Goal: Task Accomplishment & Management: Manage account settings

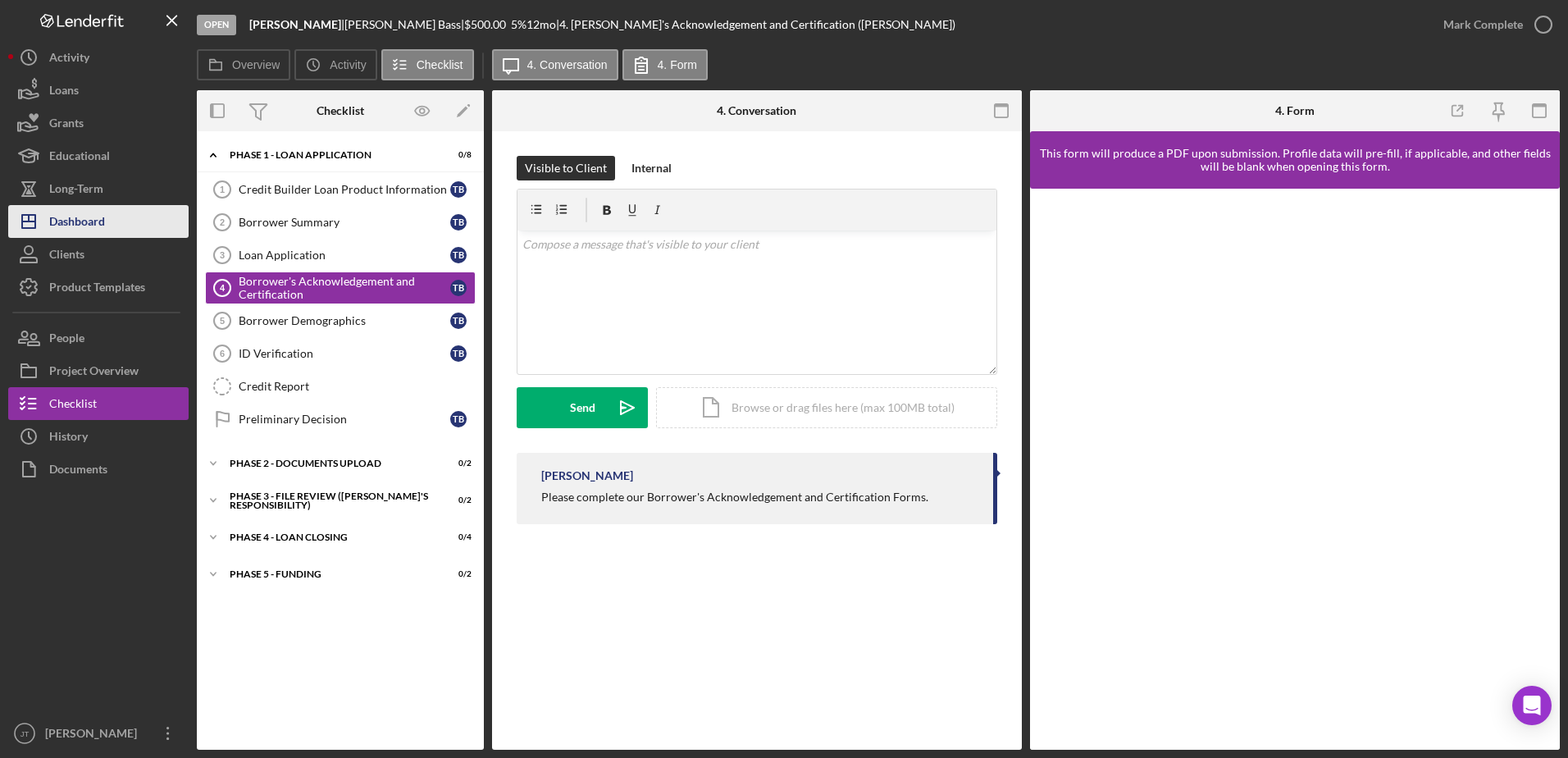
click at [106, 214] on button "Icon/Dashboard Dashboard" at bounding box center [98, 221] width 180 height 33
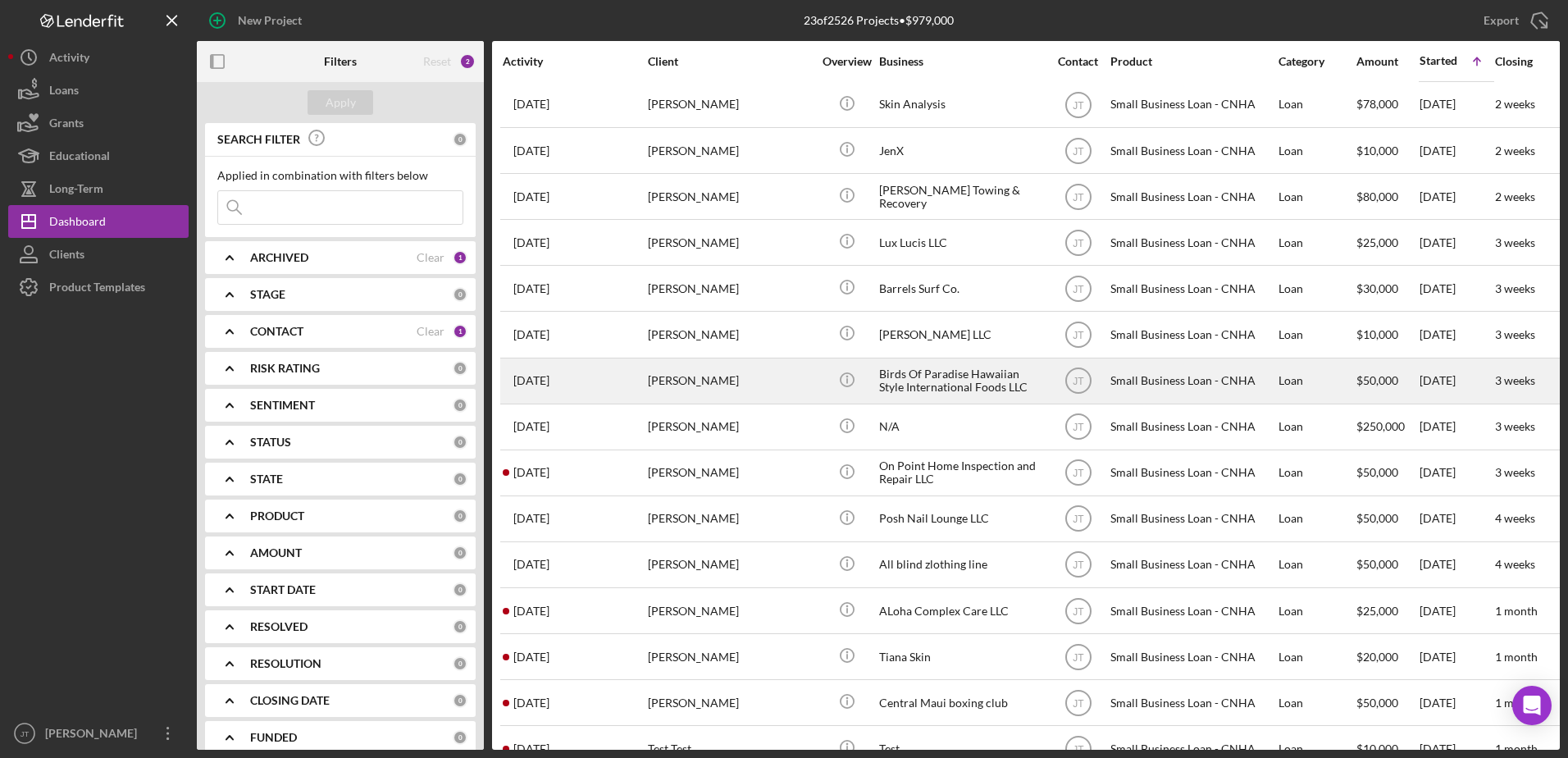
scroll to position [412, 0]
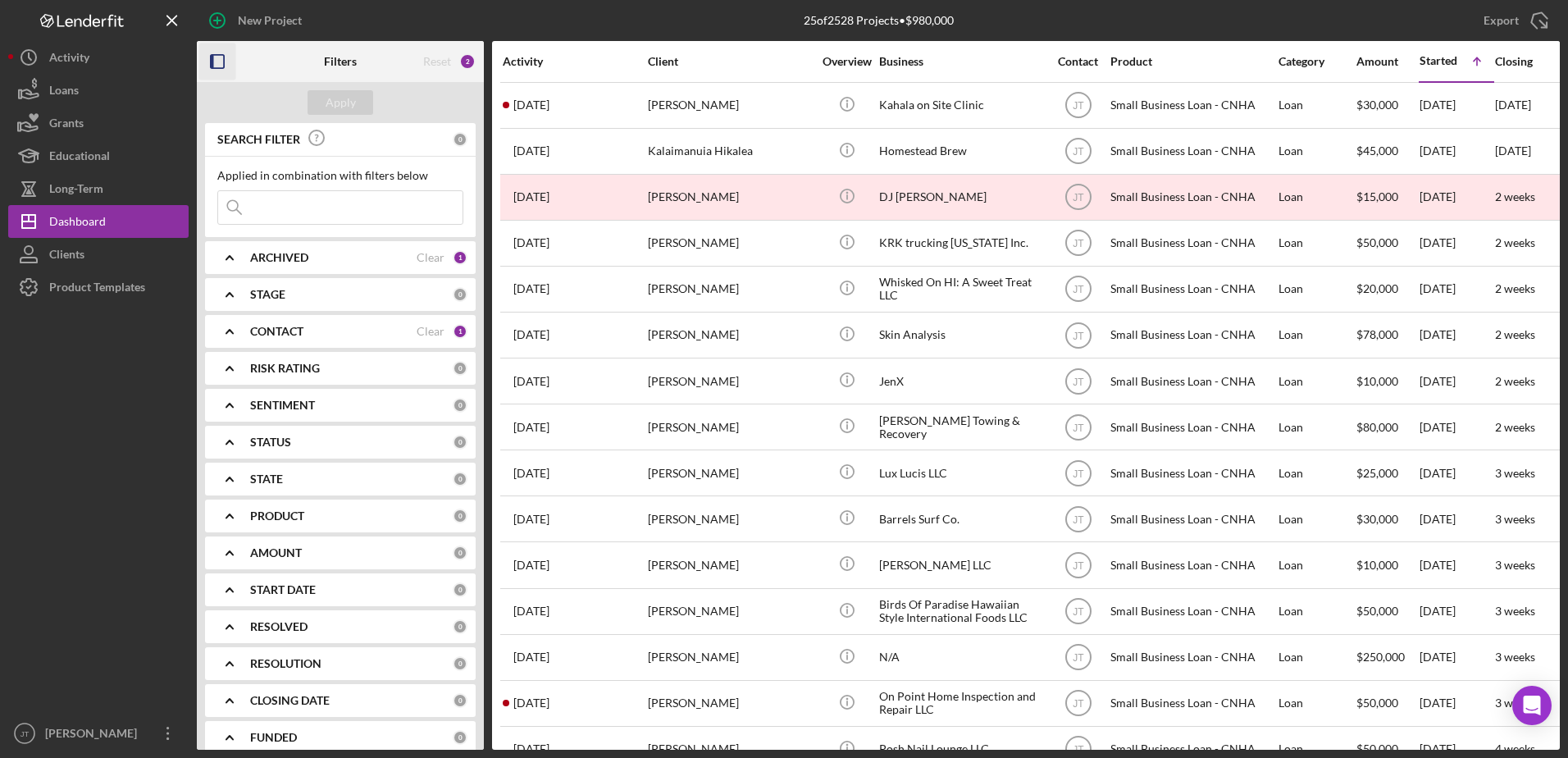
click at [222, 58] on icon "button" at bounding box center [217, 62] width 37 height 37
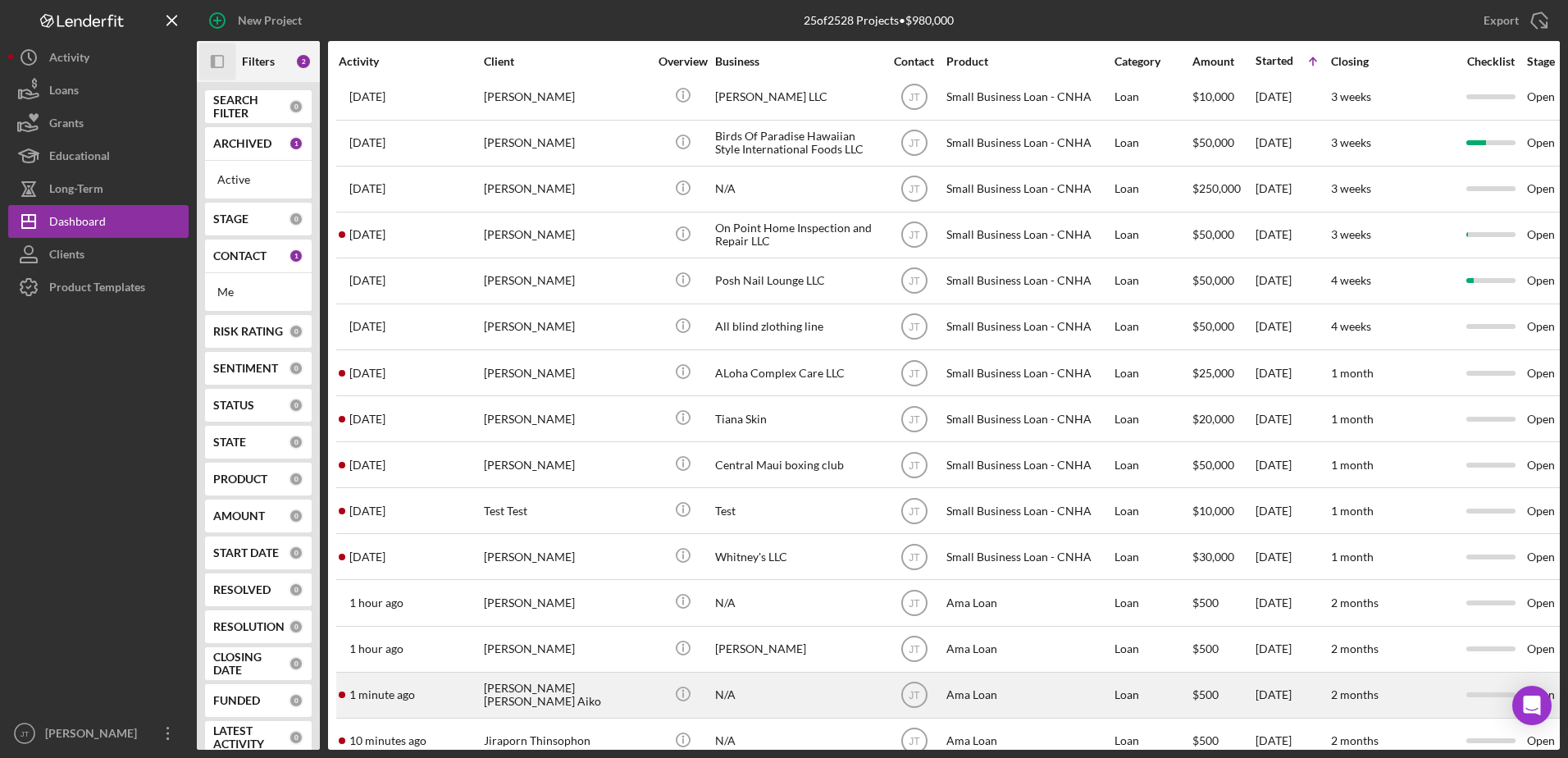
scroll to position [504, 0]
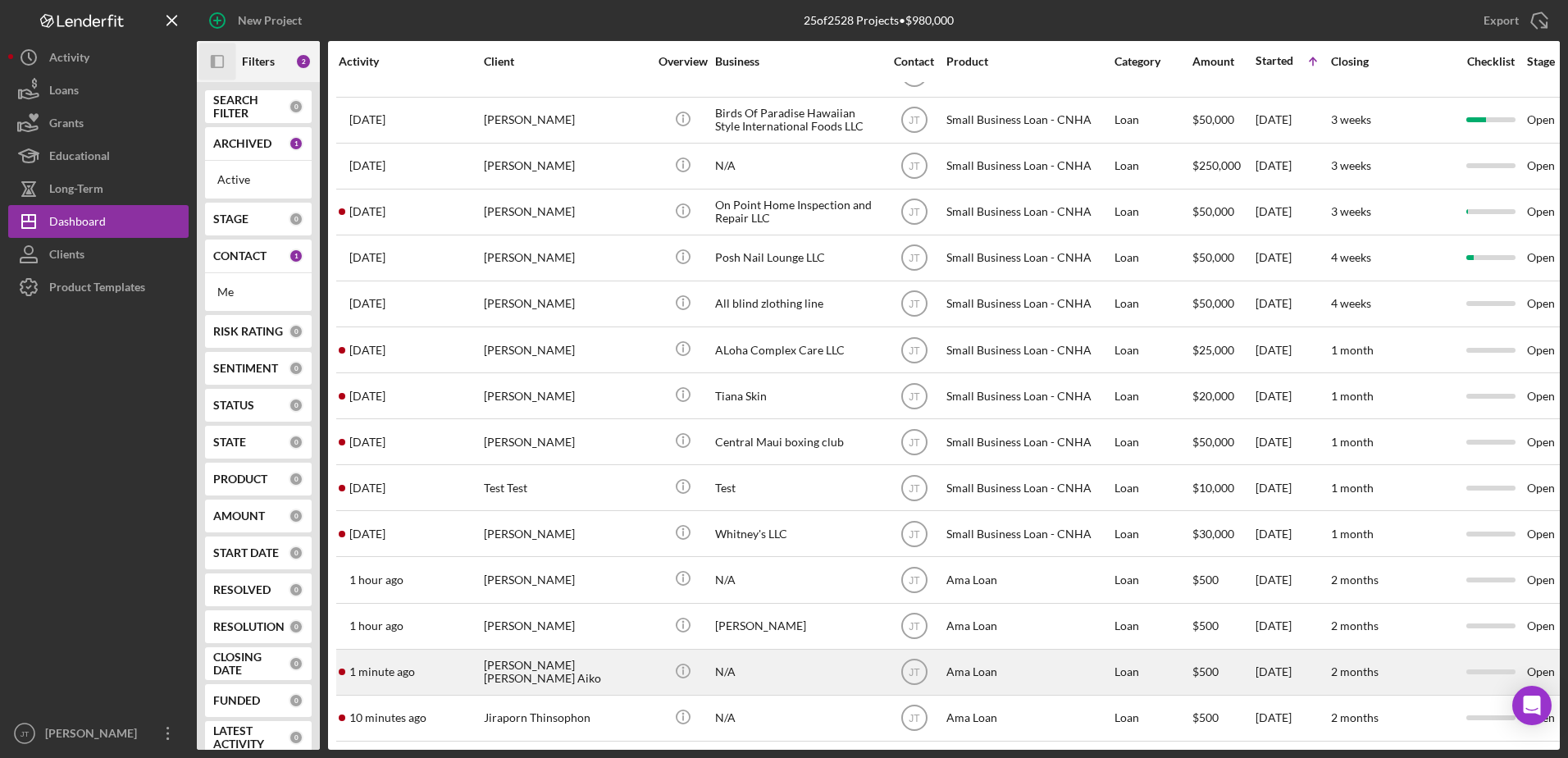
click at [394, 665] on time "1 minute ago" at bounding box center [382, 672] width 66 height 14
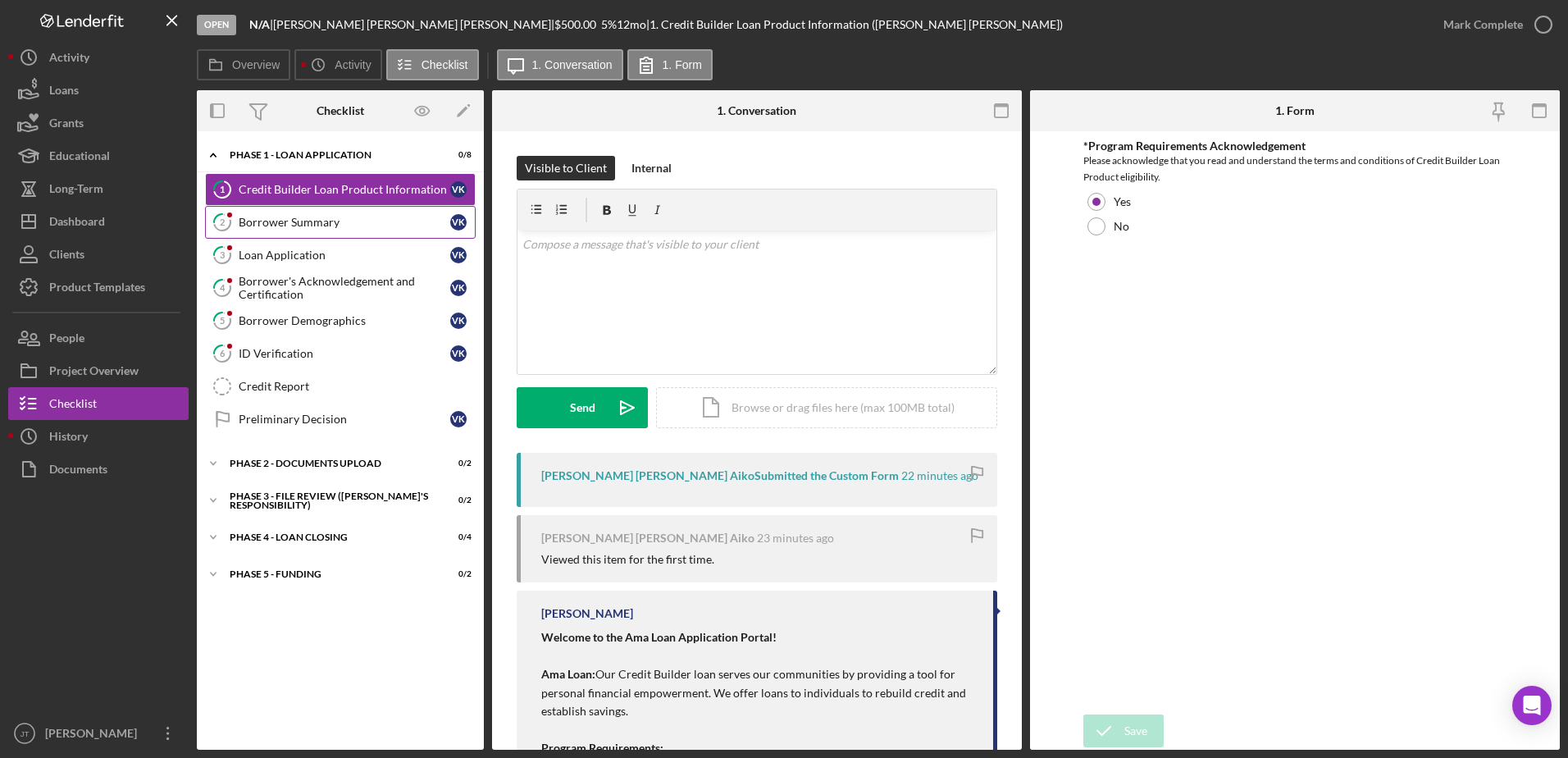
click at [319, 230] on link "2 Borrower Summary V K" at bounding box center [340, 222] width 271 height 33
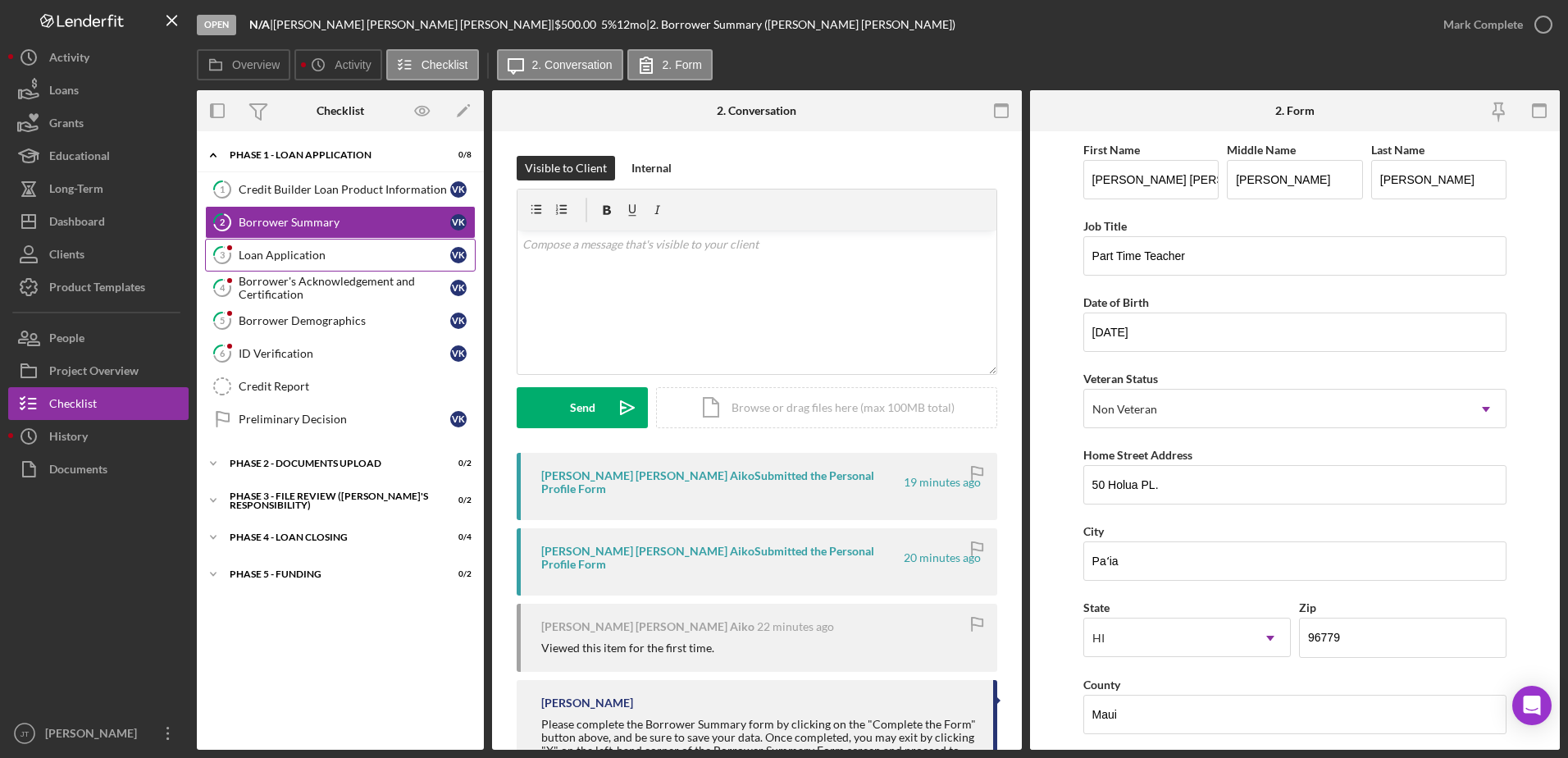
click at [321, 251] on div "Loan Application" at bounding box center [344, 255] width 212 height 14
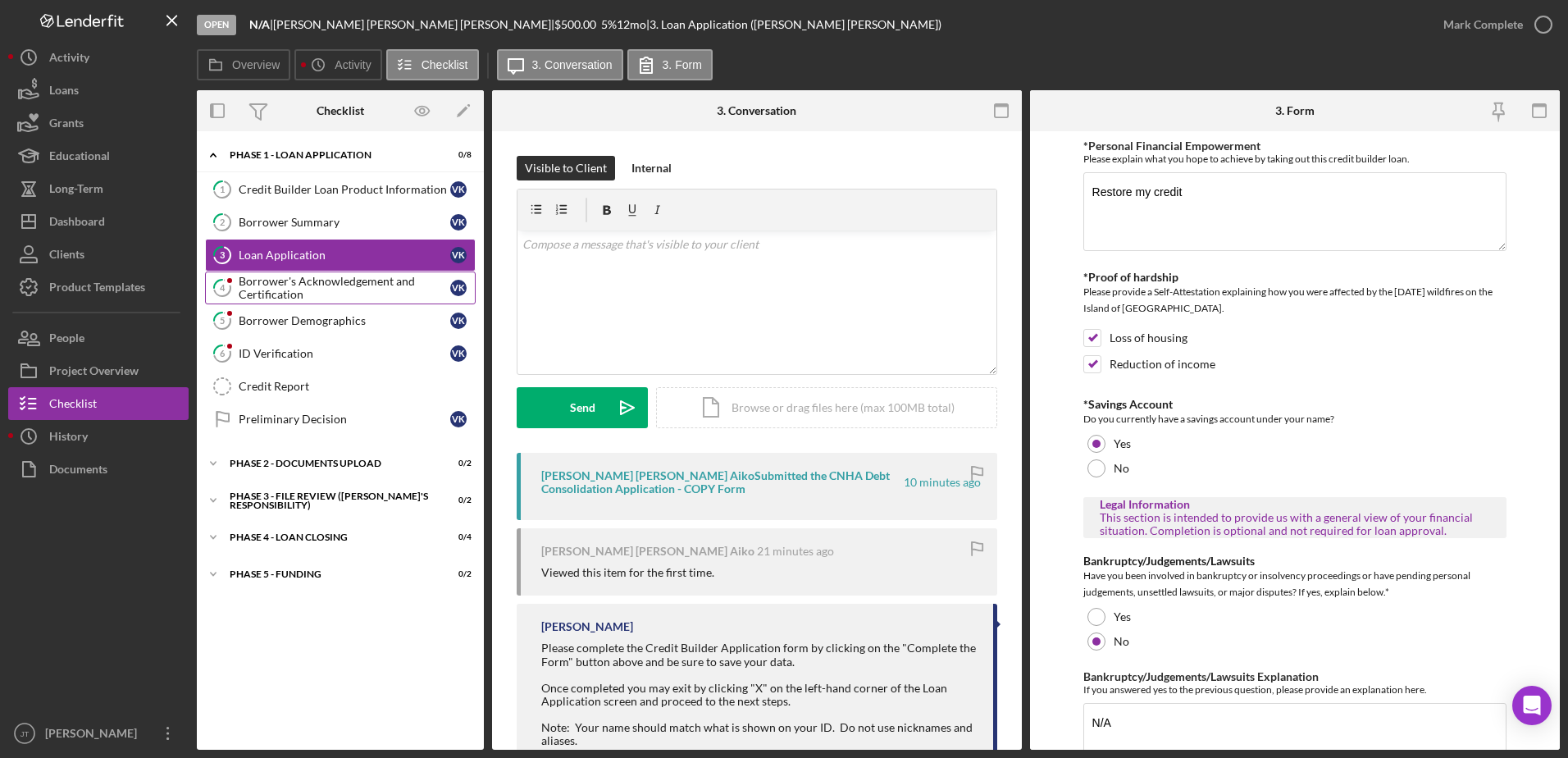
click at [294, 294] on div "Borrower's Acknowledgement and Certification" at bounding box center [344, 287] width 212 height 26
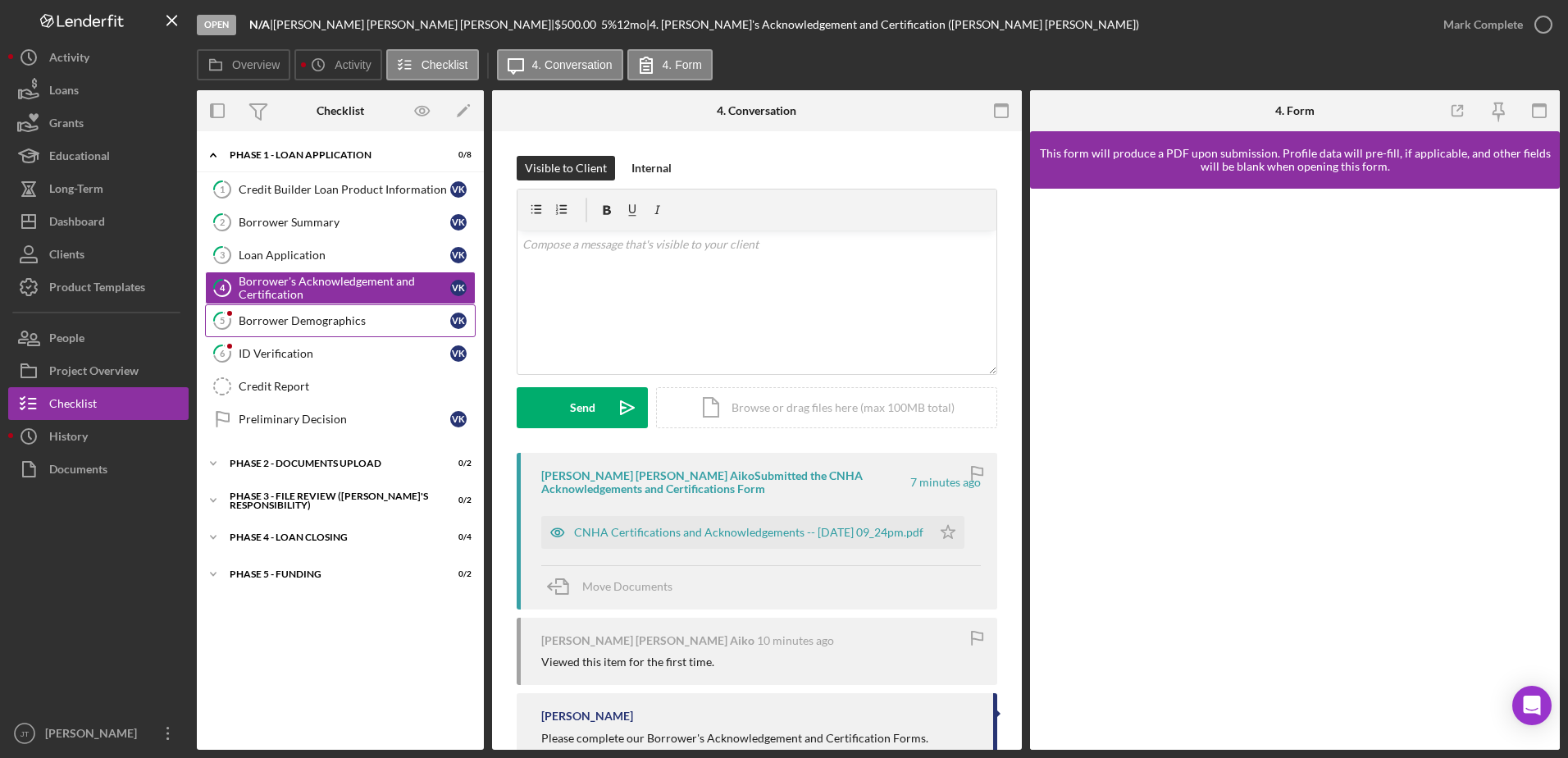
click at [335, 330] on link "5 Borrower Demographics V K" at bounding box center [340, 321] width 271 height 33
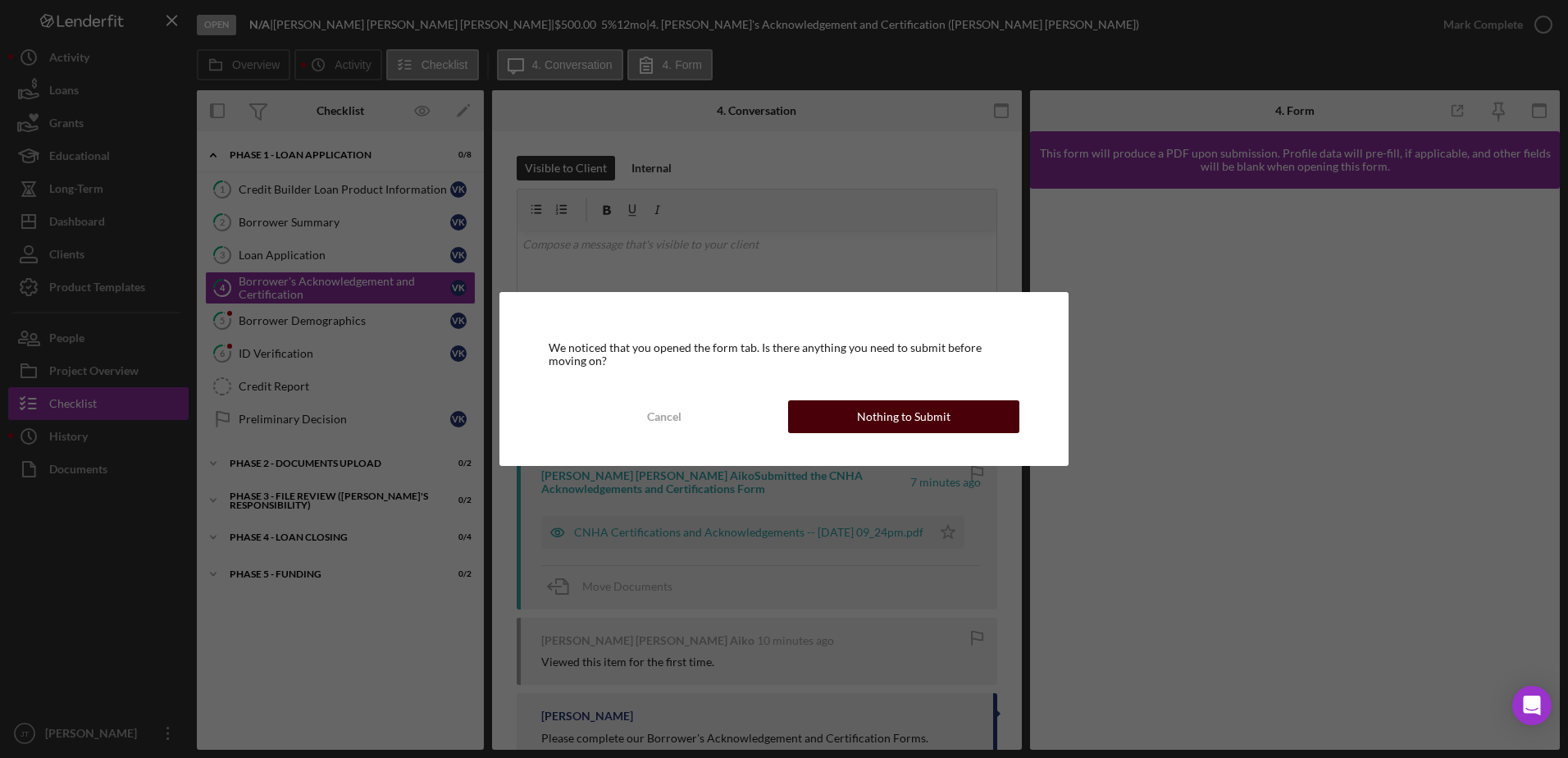
click at [801, 407] on button "Nothing to Submit" at bounding box center [903, 416] width 231 height 33
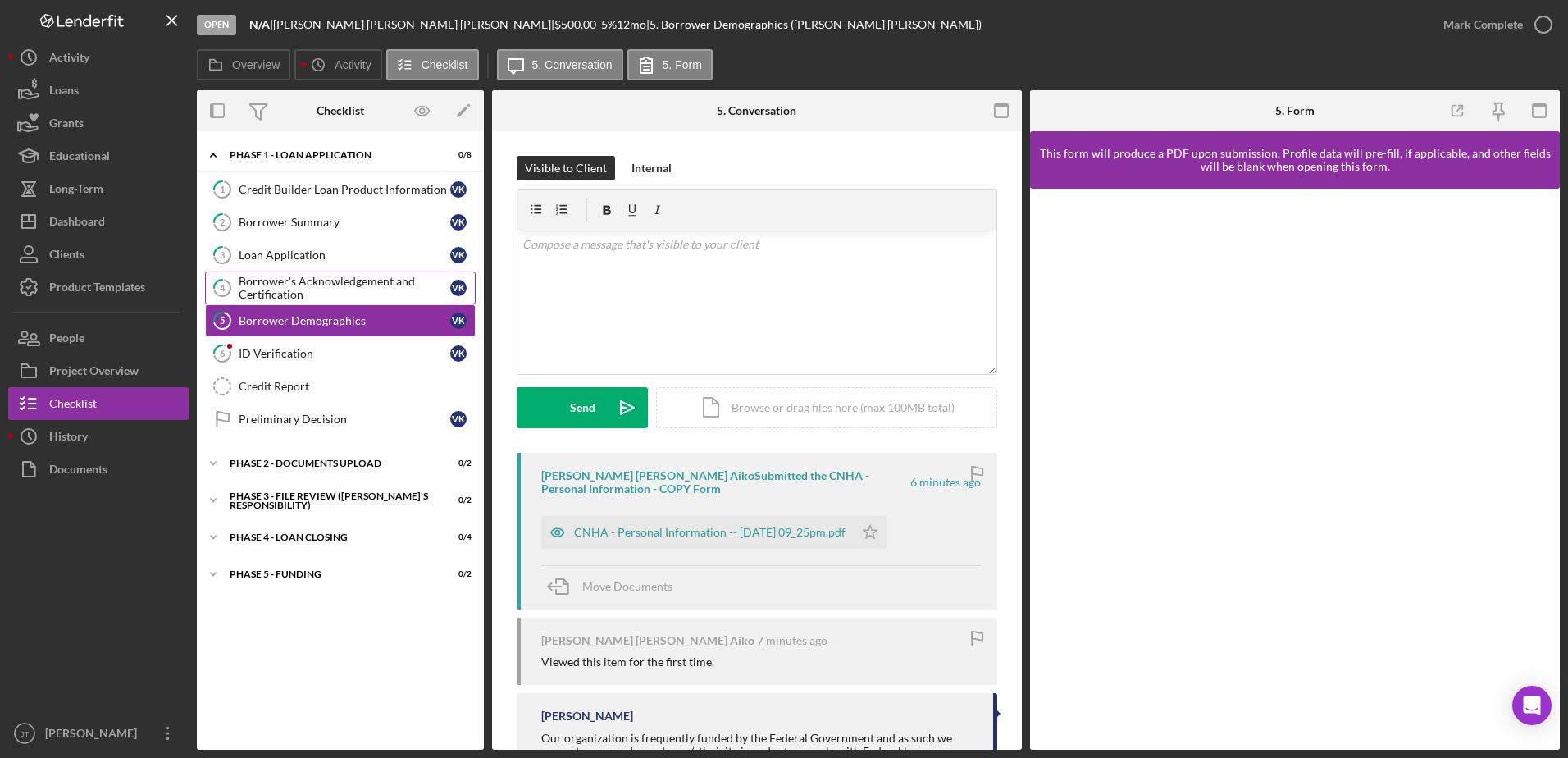
click at [388, 288] on div "Borrower's Acknowledgement and Certification" at bounding box center [344, 287] width 212 height 26
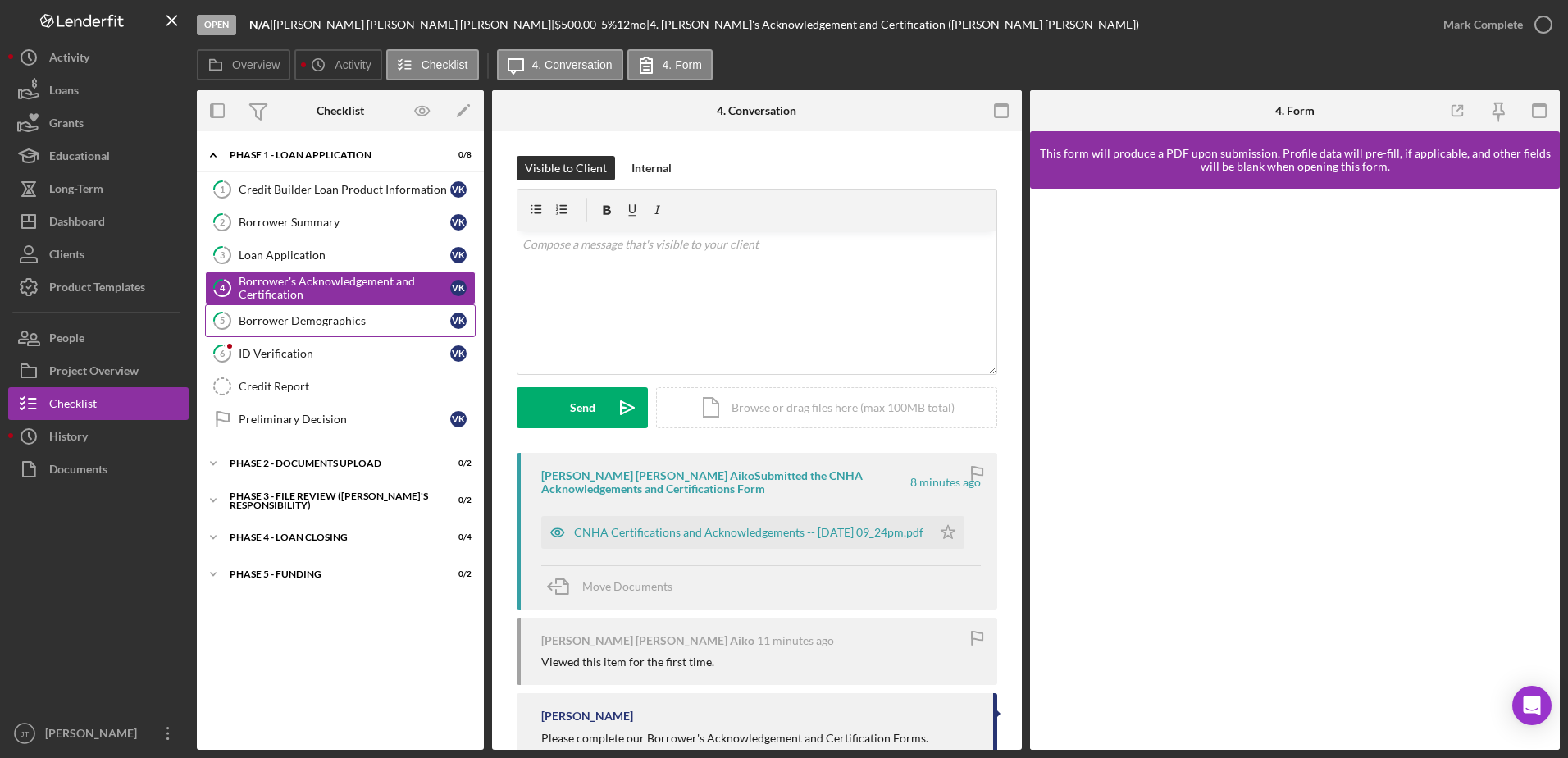
click at [333, 325] on div "Borrower Demographics" at bounding box center [344, 321] width 212 height 14
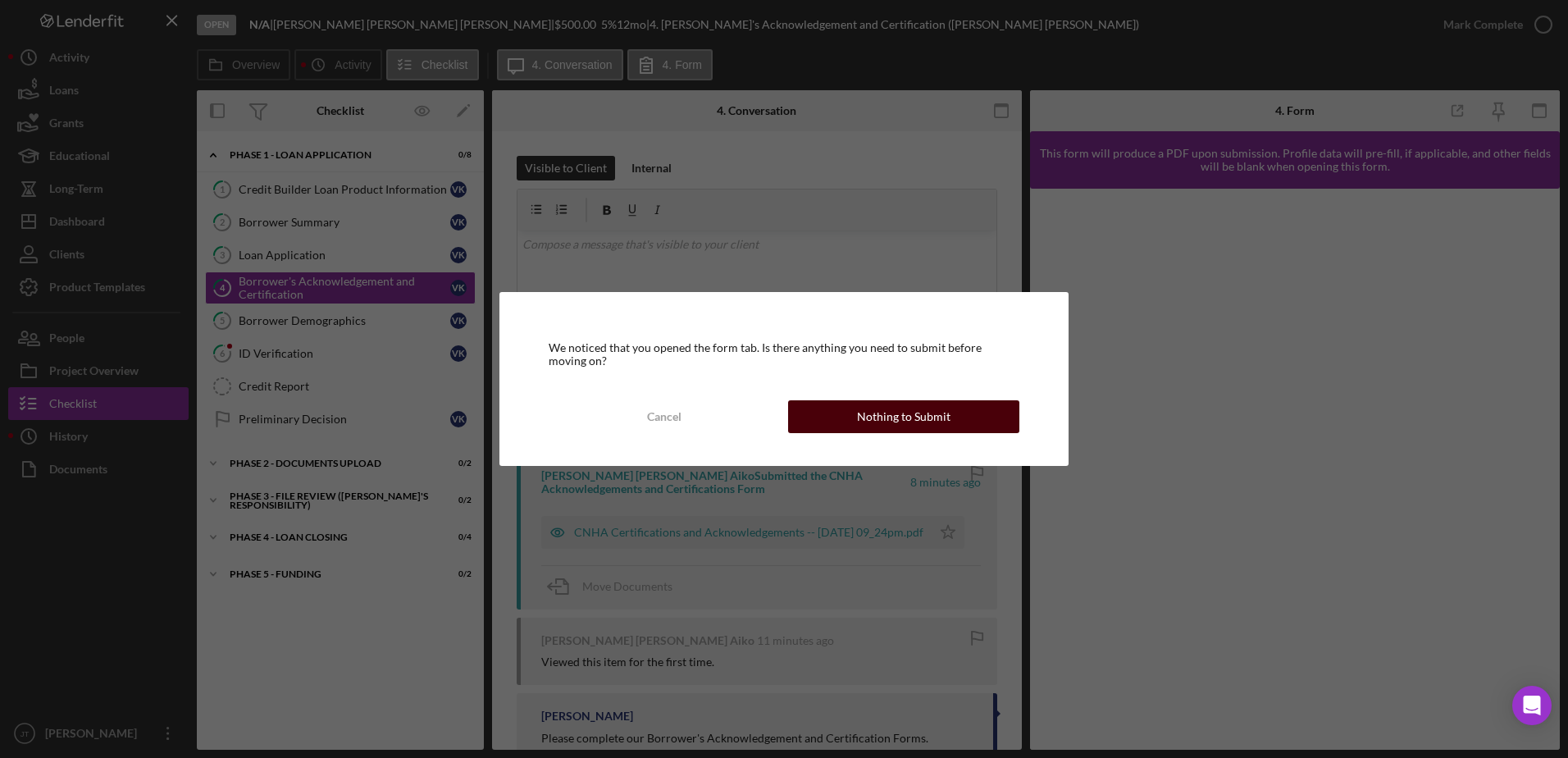
click at [913, 412] on div "Nothing to Submit" at bounding box center [903, 416] width 93 height 33
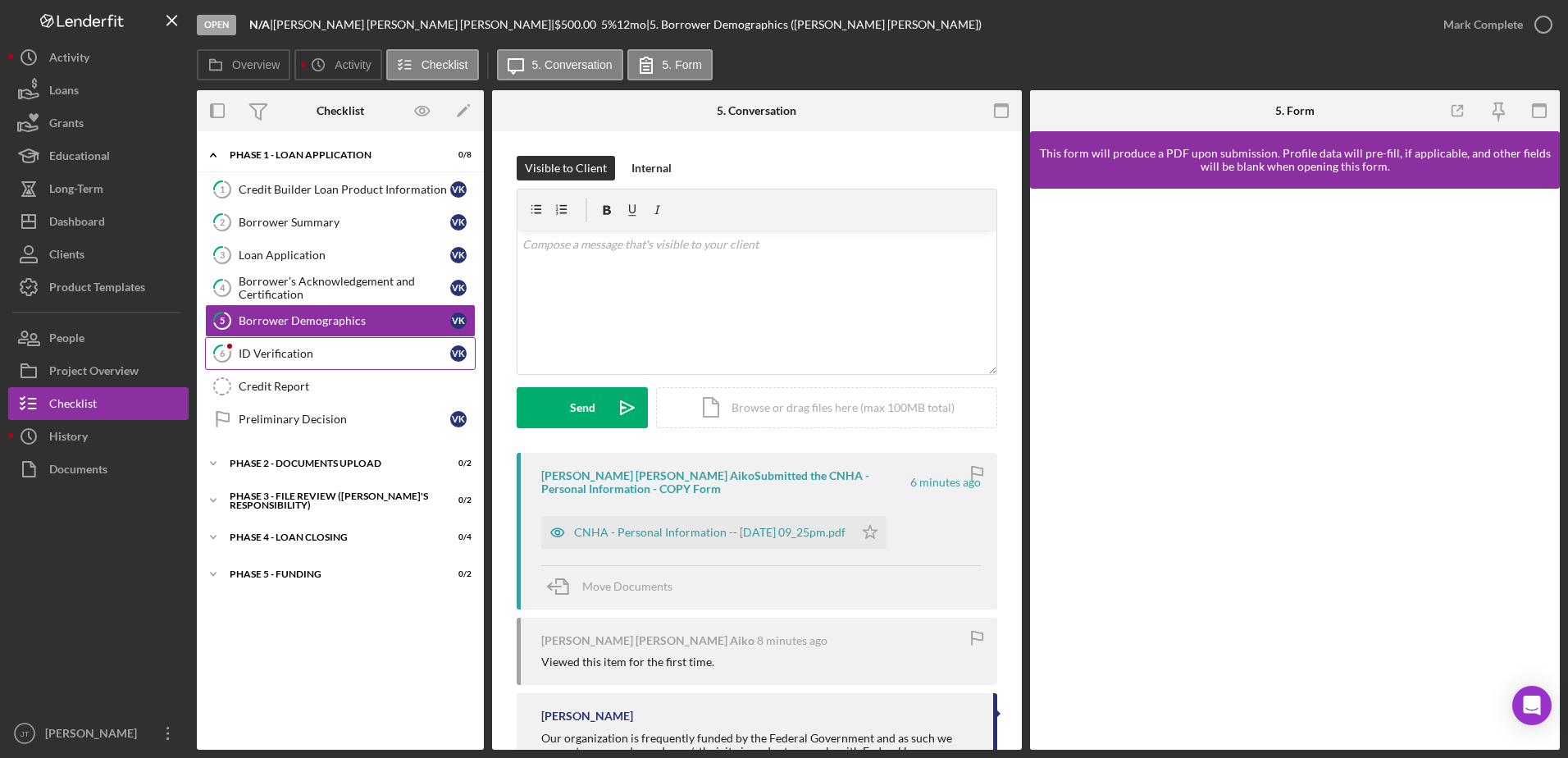
click at [288, 357] on div "ID Verification" at bounding box center [344, 353] width 212 height 14
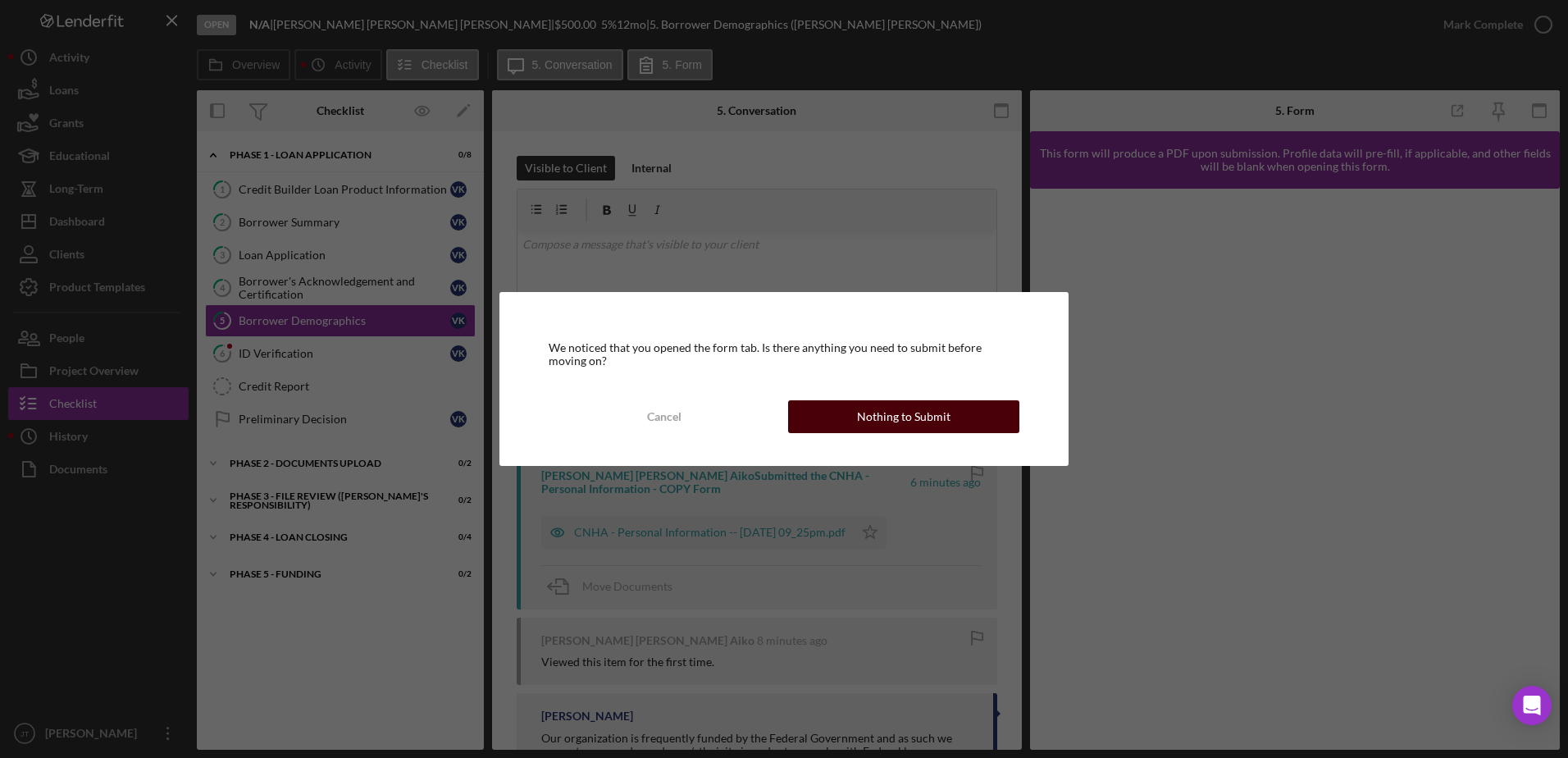
click at [801, 412] on button "Nothing to Submit" at bounding box center [903, 416] width 231 height 33
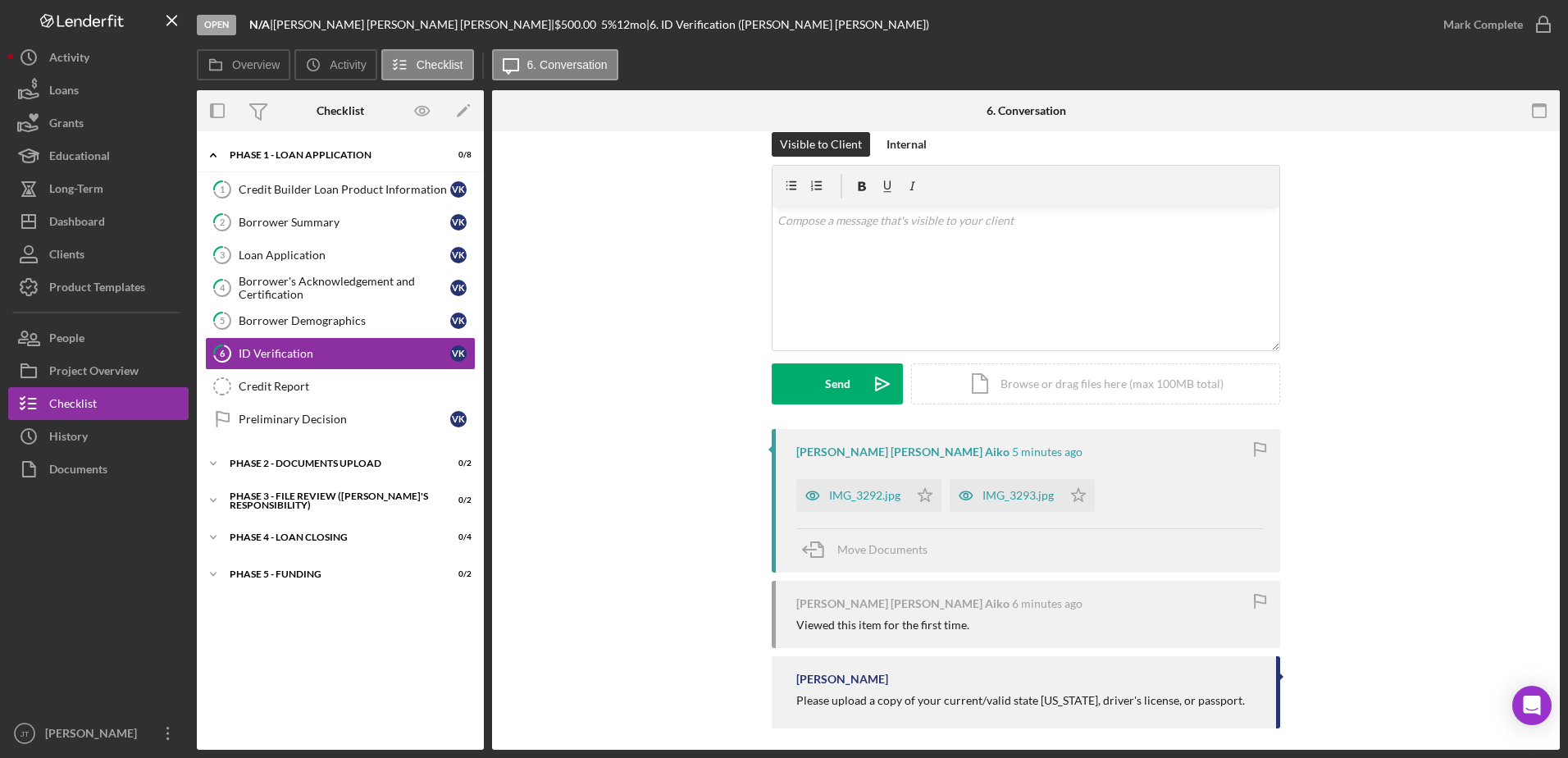
scroll to position [35, 0]
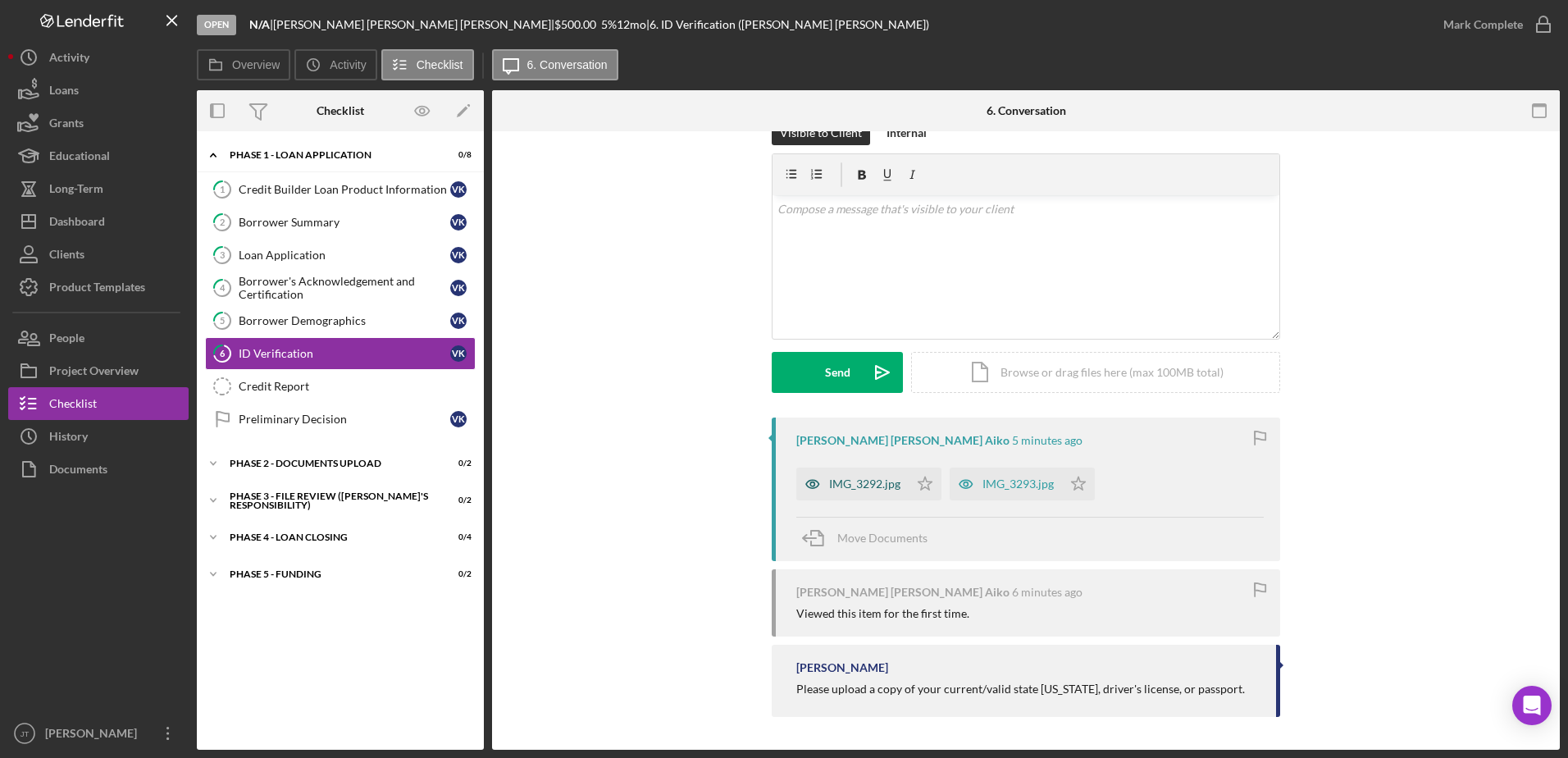
click at [873, 489] on div "IMG_3292.jpg" at bounding box center [865, 484] width 72 height 14
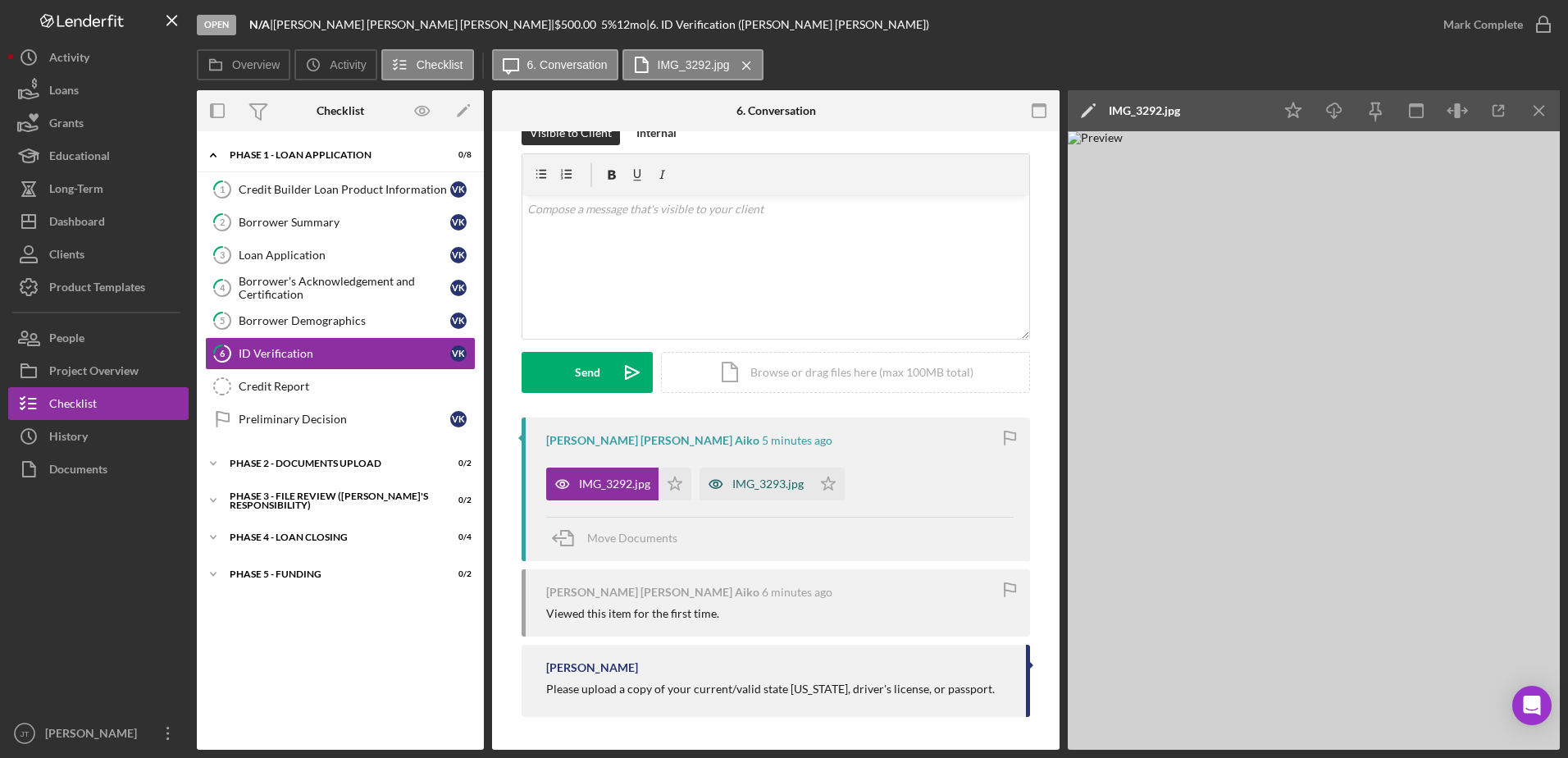
click at [743, 490] on div "IMG_3293.jpg" at bounding box center [768, 484] width 72 height 14
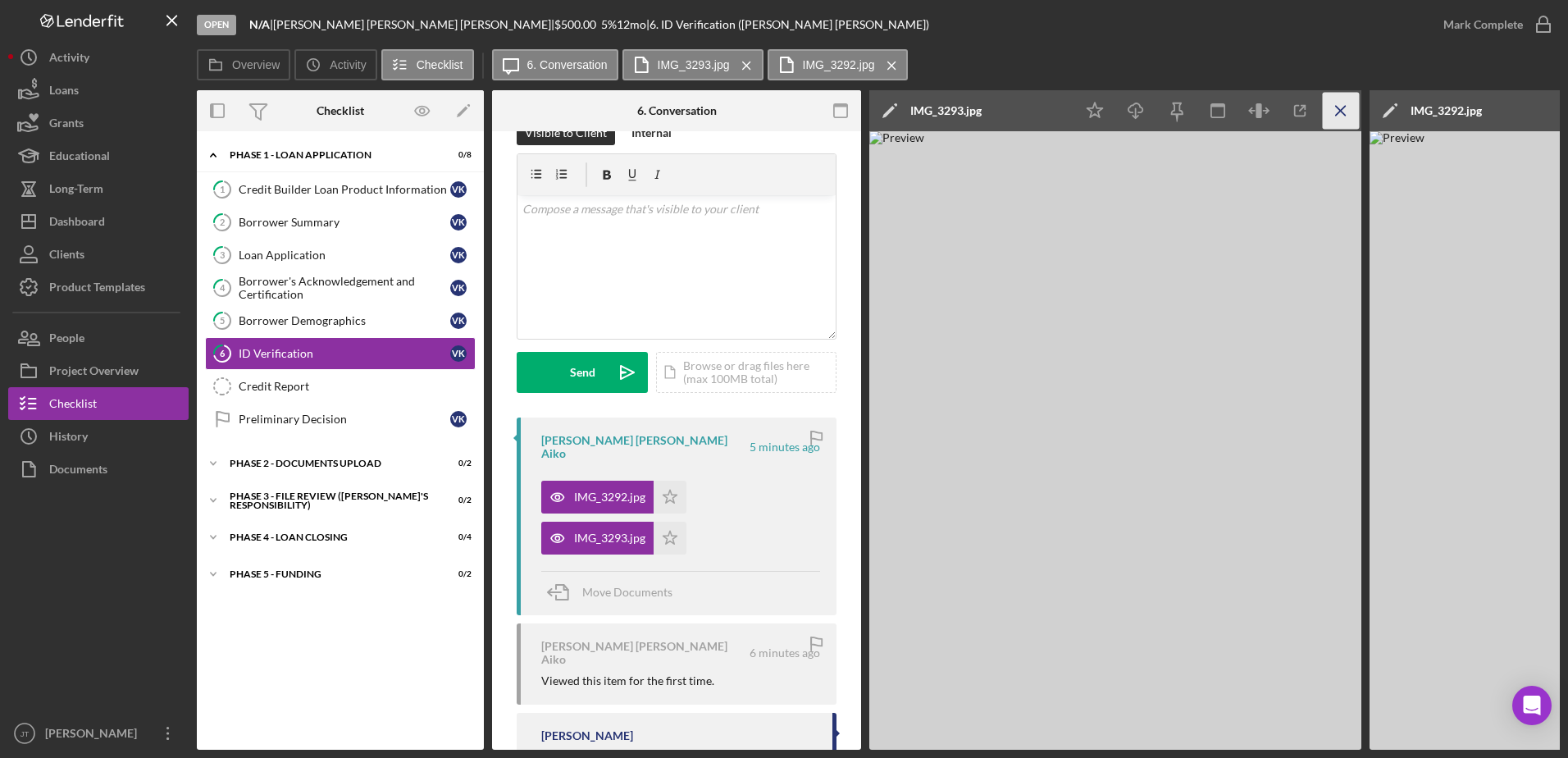
click at [1343, 116] on icon "Icon/Menu Close" at bounding box center [1341, 111] width 37 height 37
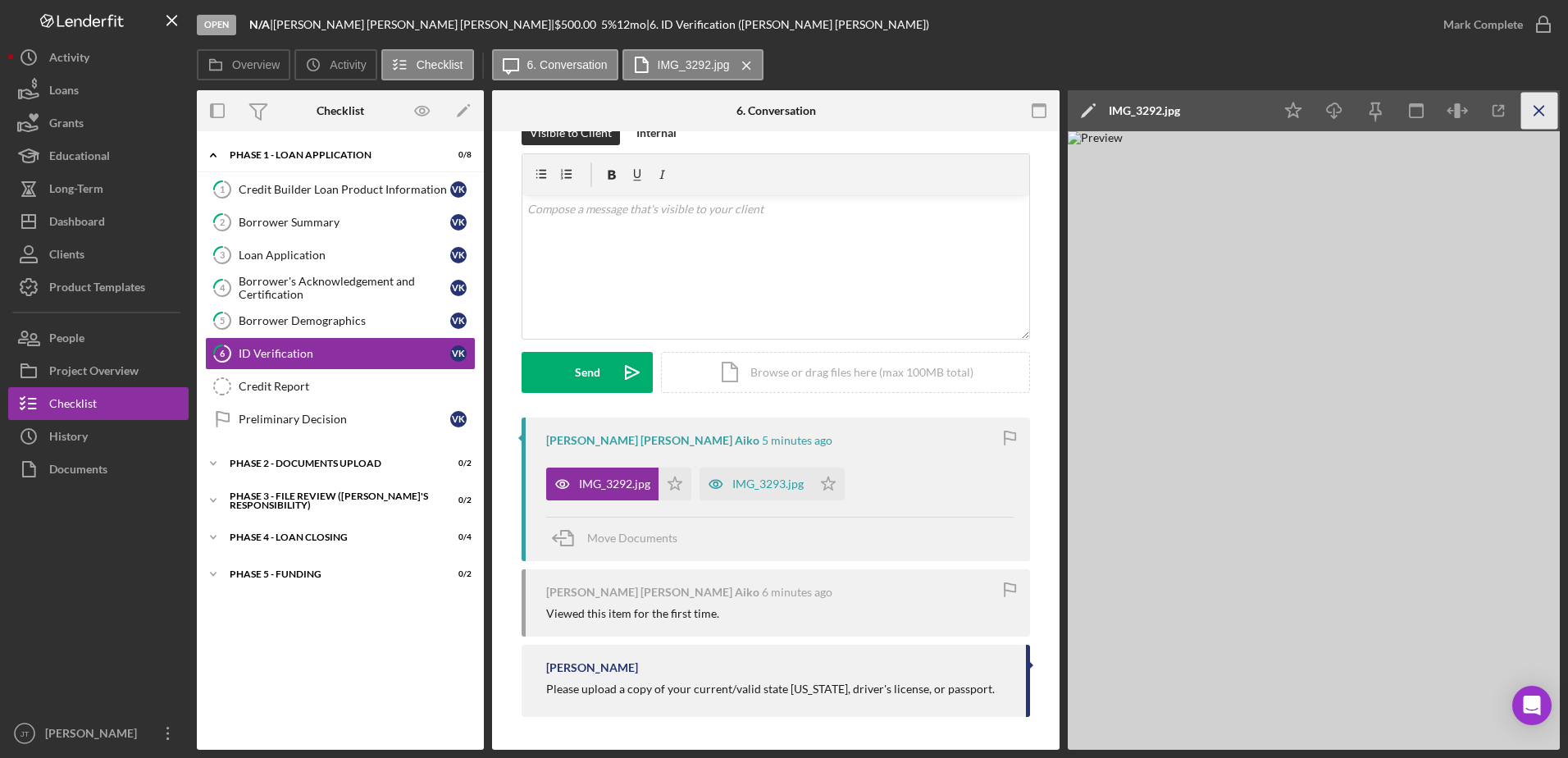
click at [1539, 115] on icon "Icon/Menu Close" at bounding box center [1540, 111] width 37 height 37
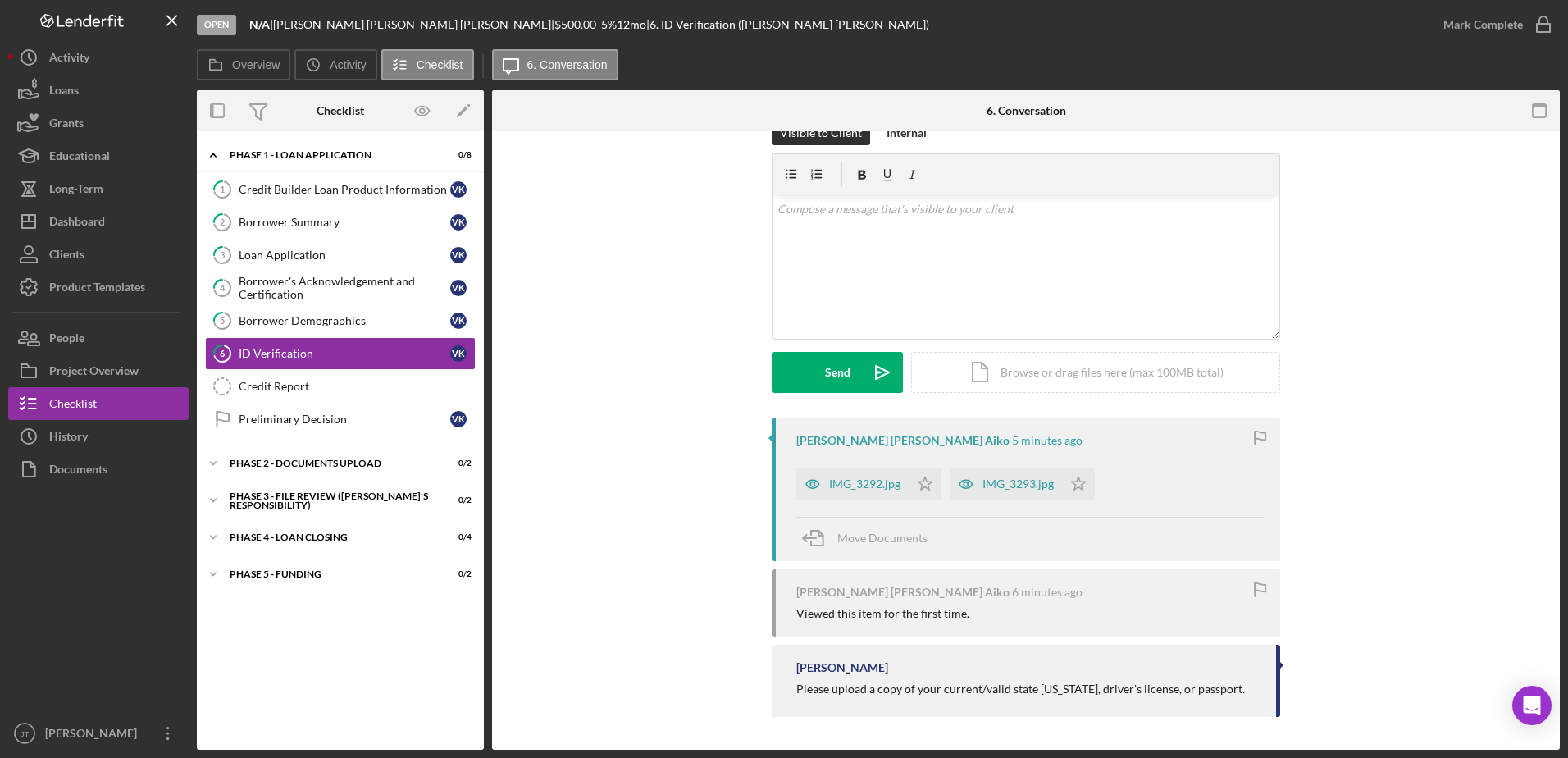
click at [625, 375] on div "Visible to Client Internal v Color teal Color pink Remove color Add row above A…" at bounding box center [1026, 269] width 1019 height 297
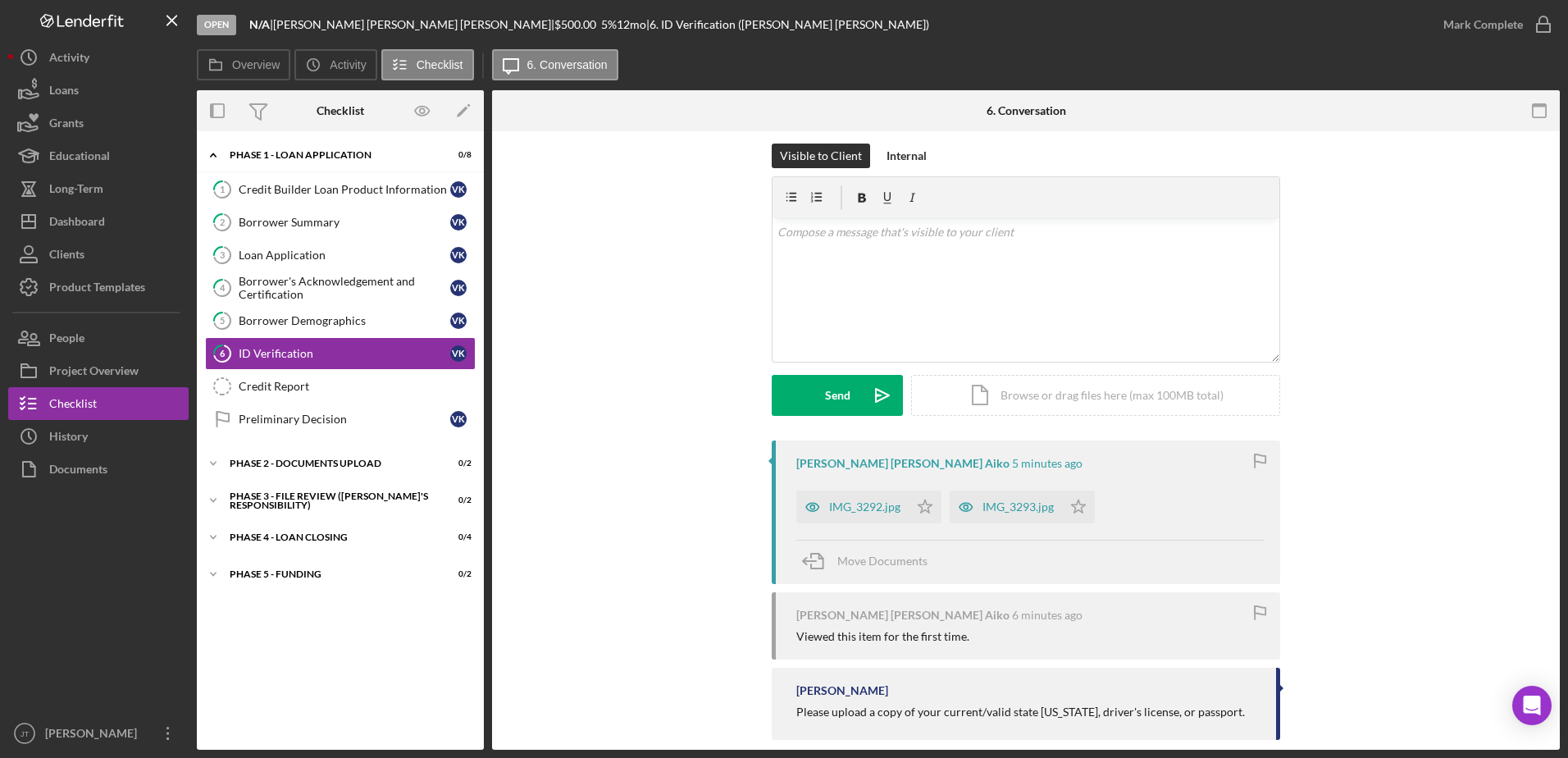
scroll to position [0, 0]
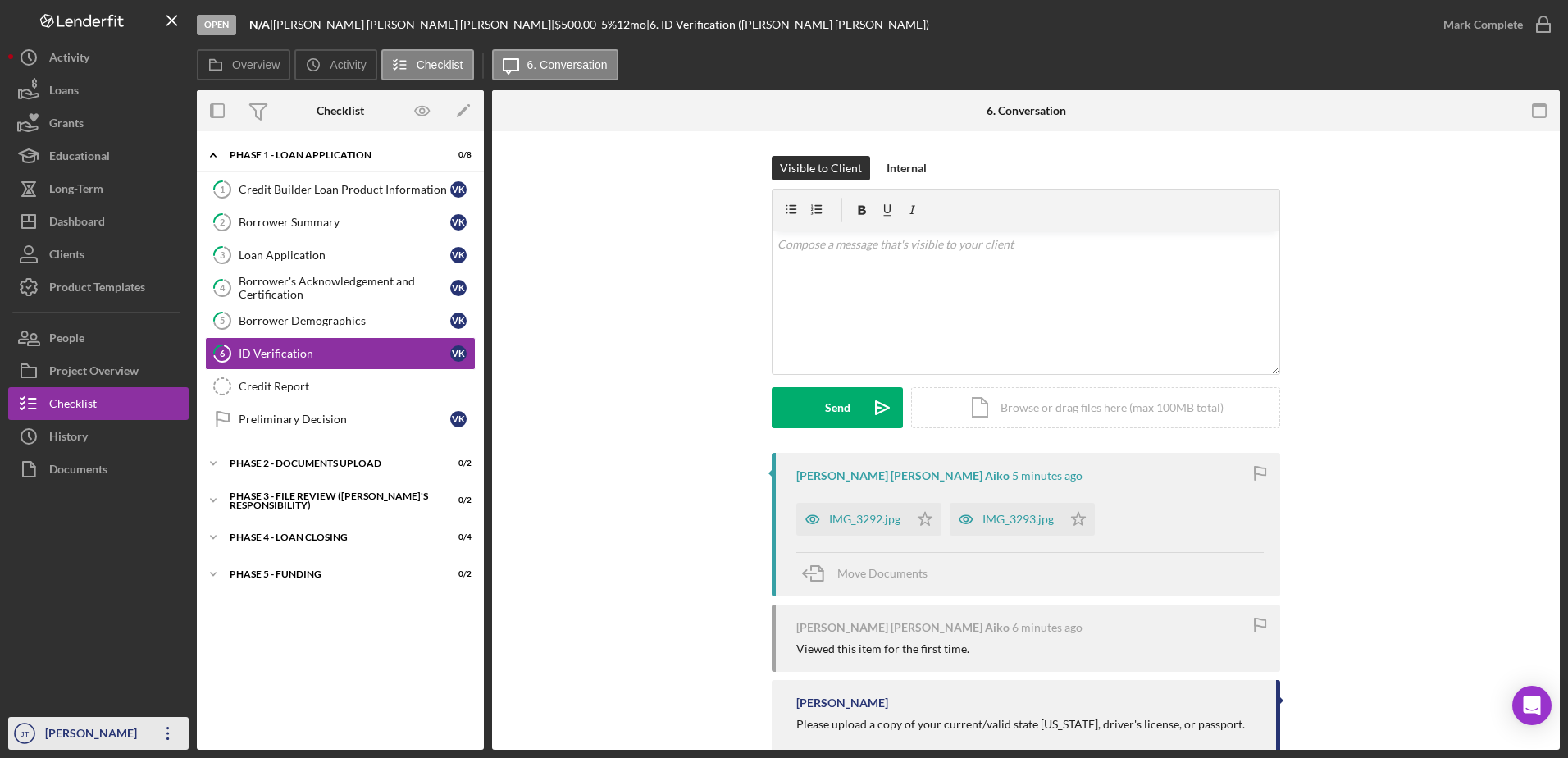
click at [168, 743] on icon "Icon/Overflow" at bounding box center [168, 733] width 41 height 41
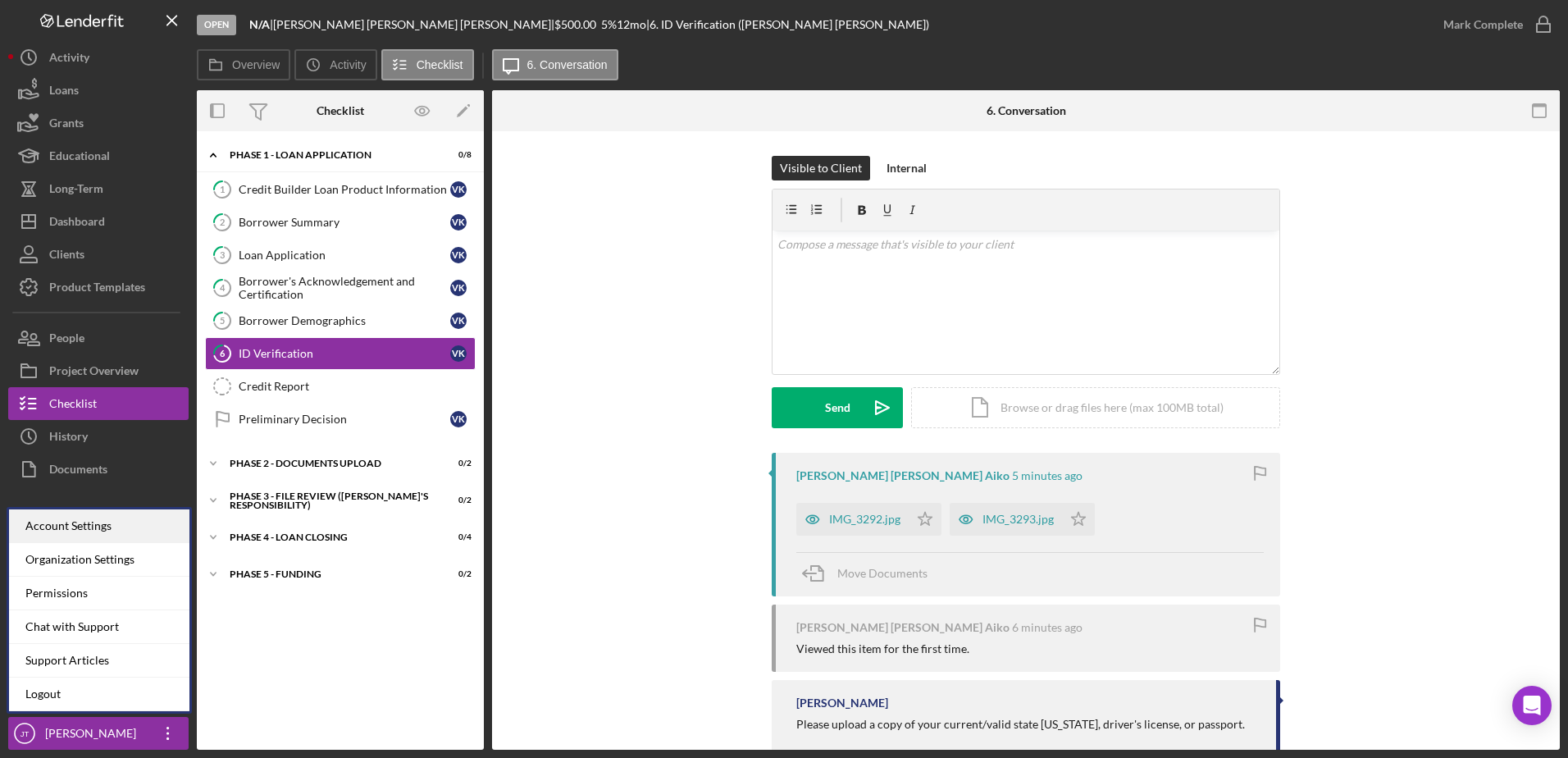
click at [133, 527] on div "Account Settings" at bounding box center [99, 526] width 180 height 34
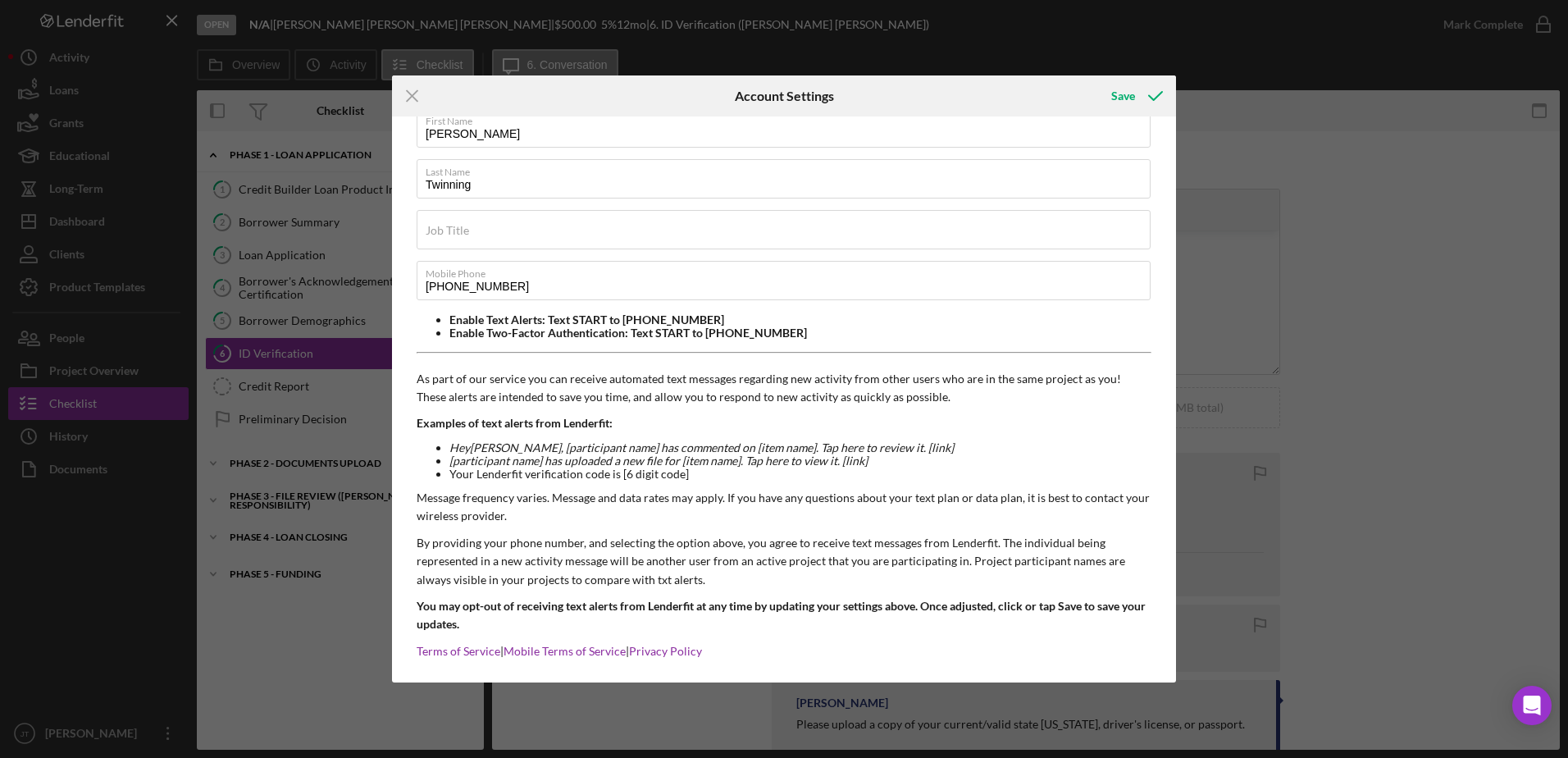
scroll to position [114, 0]
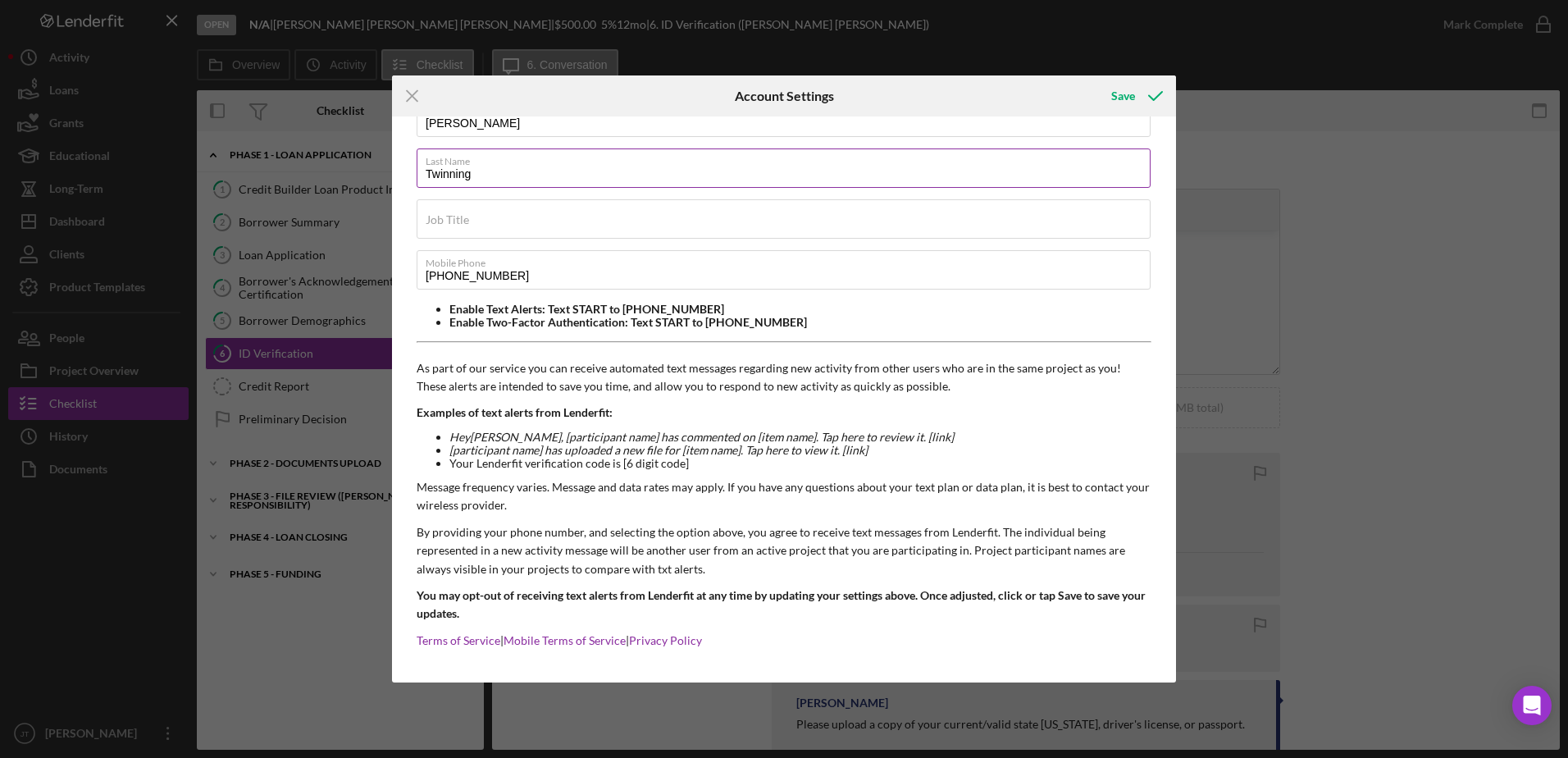
click at [453, 174] on input "Twinning" at bounding box center [783, 168] width 734 height 40
type input "[PERSON_NAME]"
drag, startPoint x: 548, startPoint y: 279, endPoint x: 388, endPoint y: 275, distance: 160.0
click at [388, 275] on div "Icon/Menu Close Account Settings Save Email Address [EMAIL_ADDRESS][DOMAIN_NAME…" at bounding box center [784, 379] width 1568 height 758
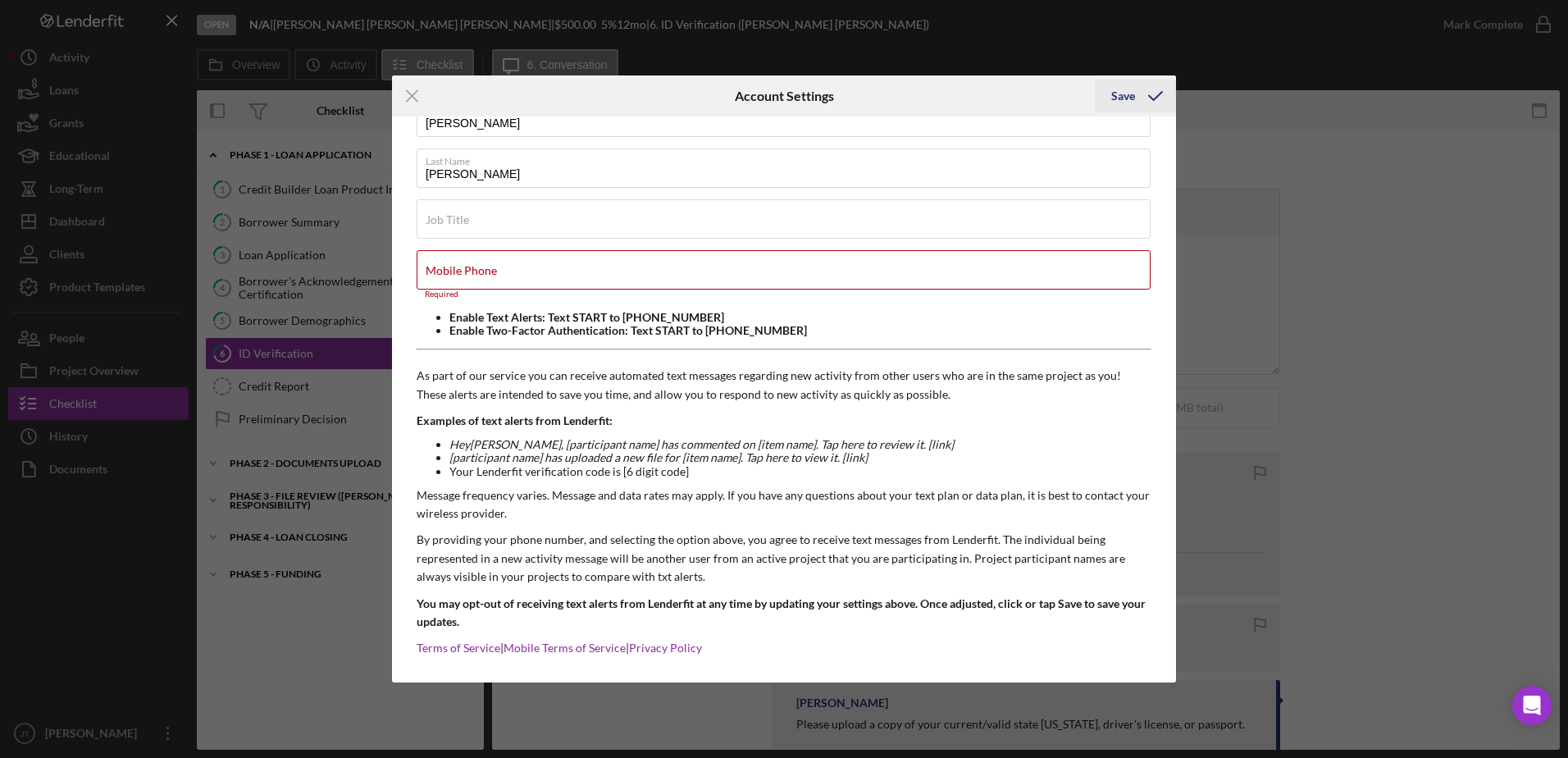
click at [1119, 105] on div "Save" at bounding box center [1123, 96] width 24 height 33
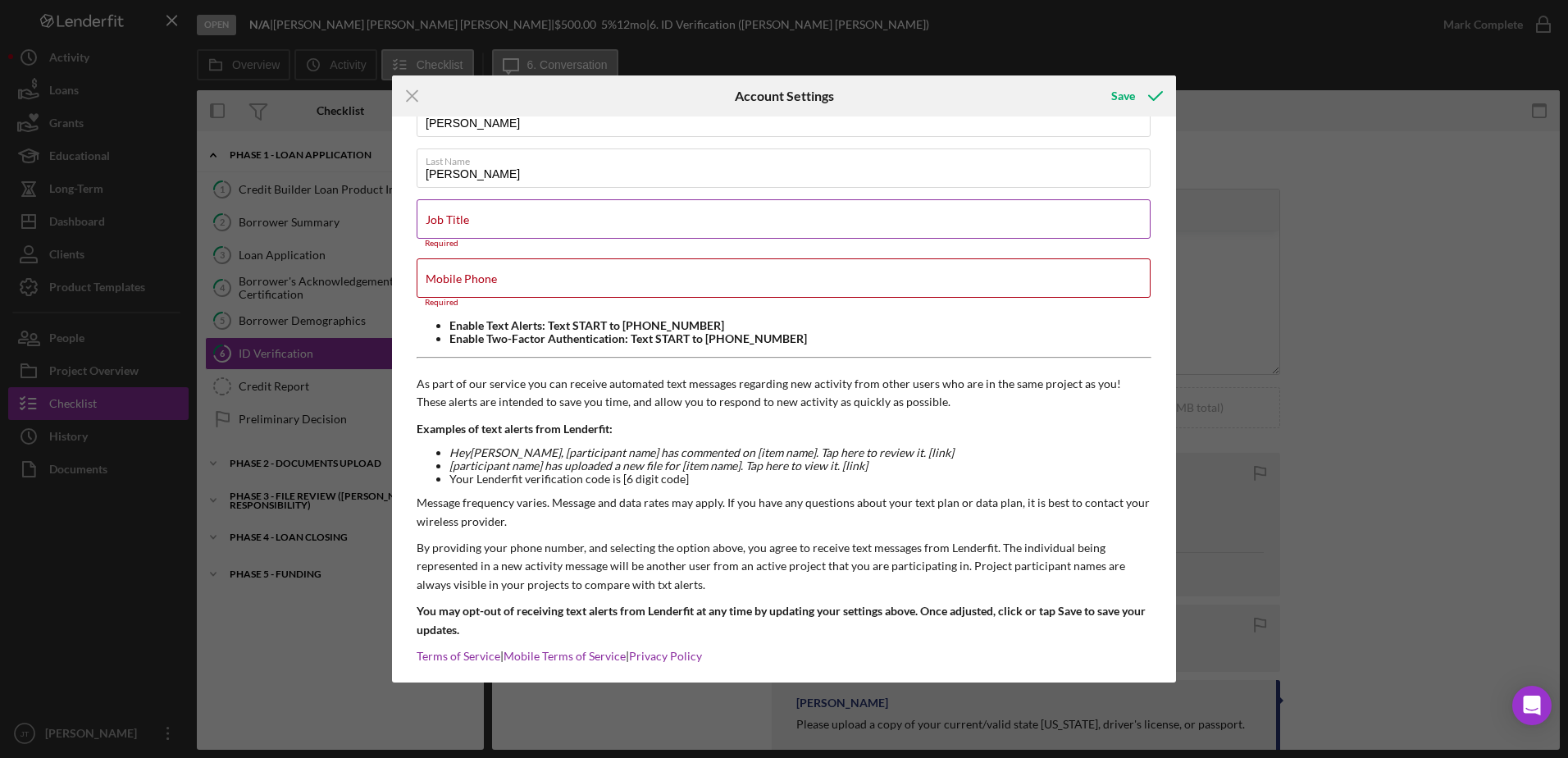
click at [494, 223] on input "Job Title" at bounding box center [783, 218] width 734 height 40
click at [495, 230] on input "Job Title" at bounding box center [783, 218] width 734 height 40
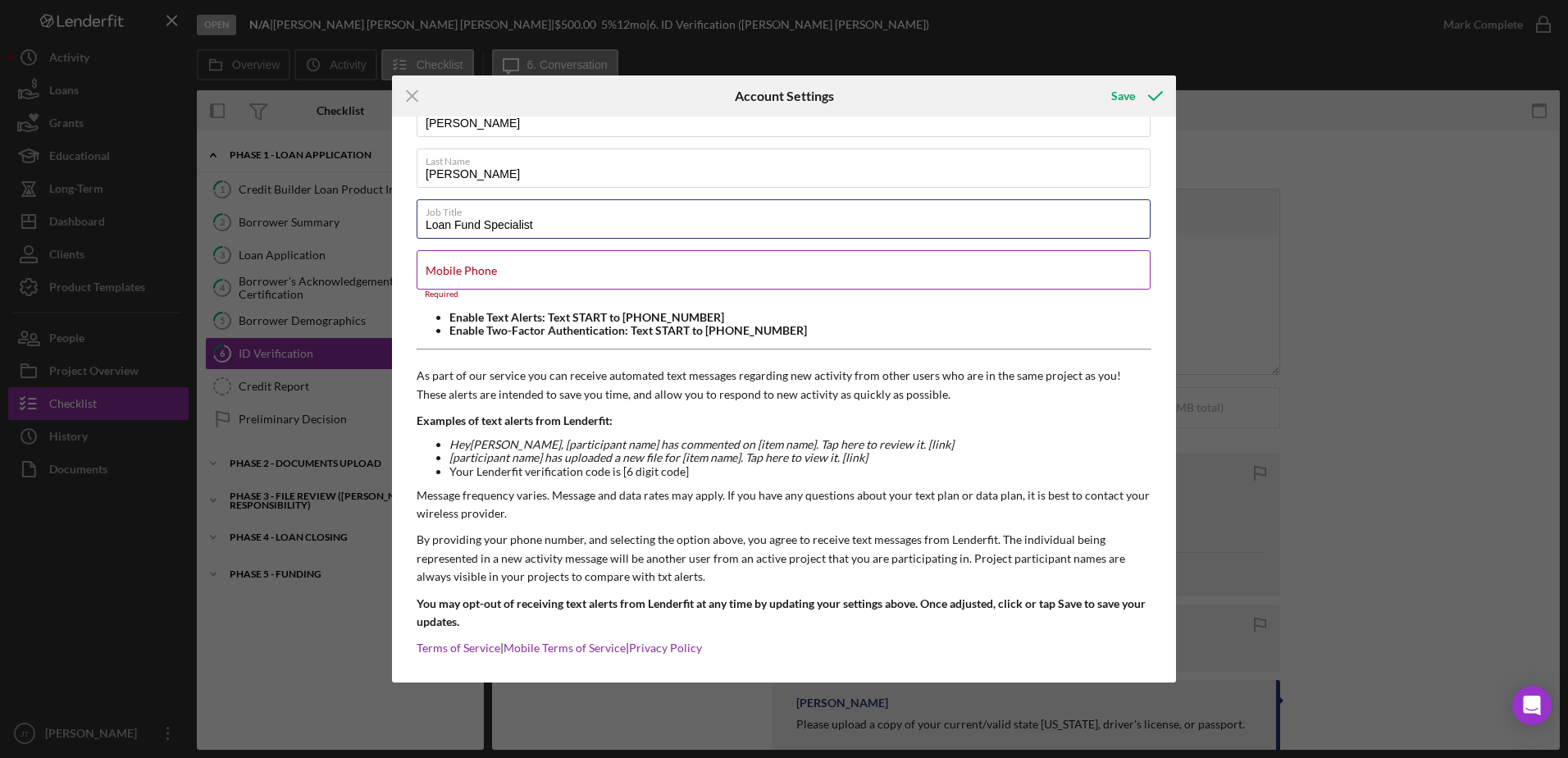
type input "Loan Fund Specialist"
click at [479, 273] on label "Mobile Phone" at bounding box center [462, 271] width 72 height 14
click at [479, 273] on input "Mobile Phone" at bounding box center [783, 270] width 734 height 40
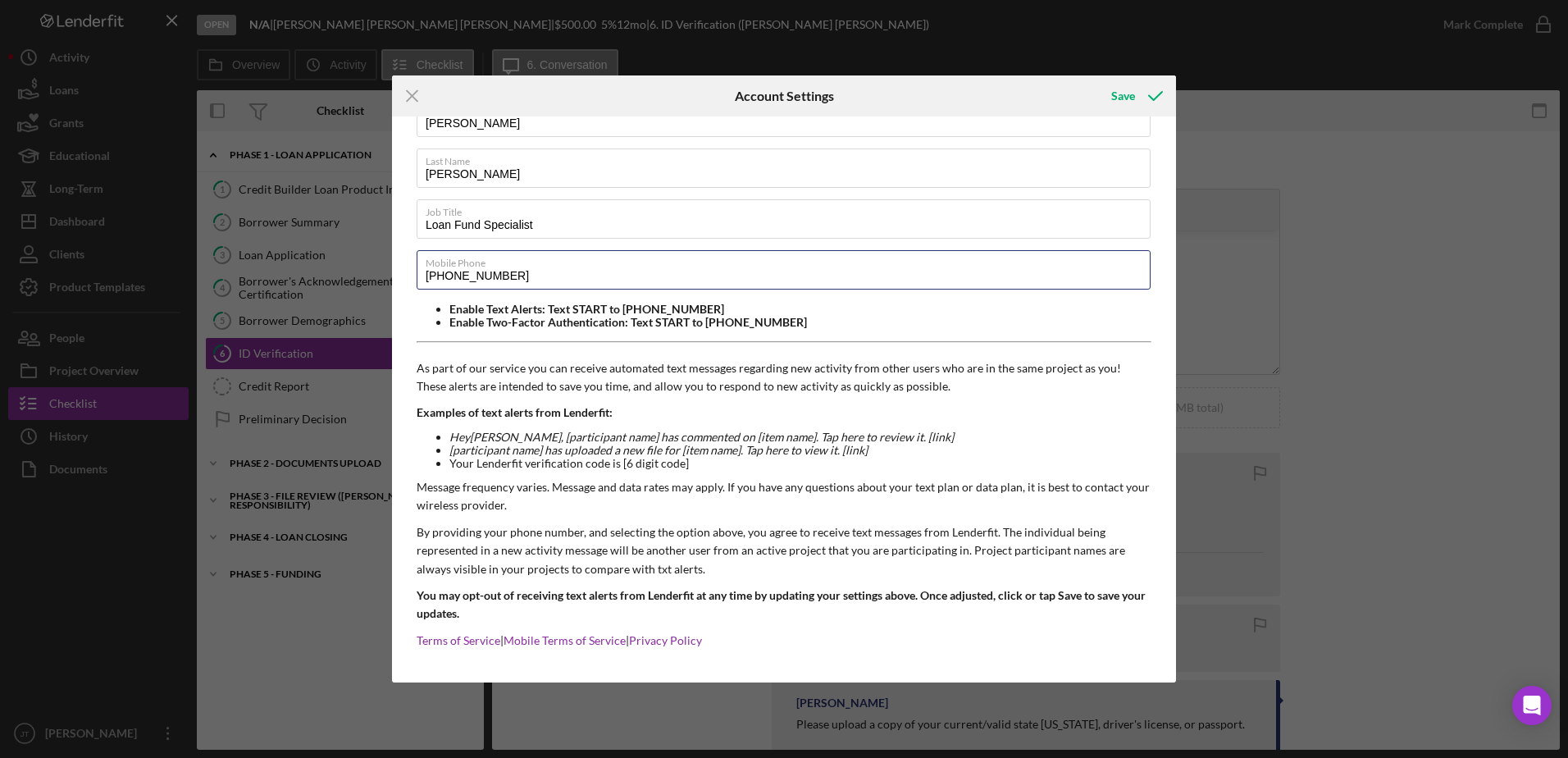
type input "[PHONE_NUMBER]"
click at [976, 432] on li "Hey [PERSON_NAME] , [participant name] has commented on [item name]. Tap here t…" at bounding box center [800, 438] width 702 height 14
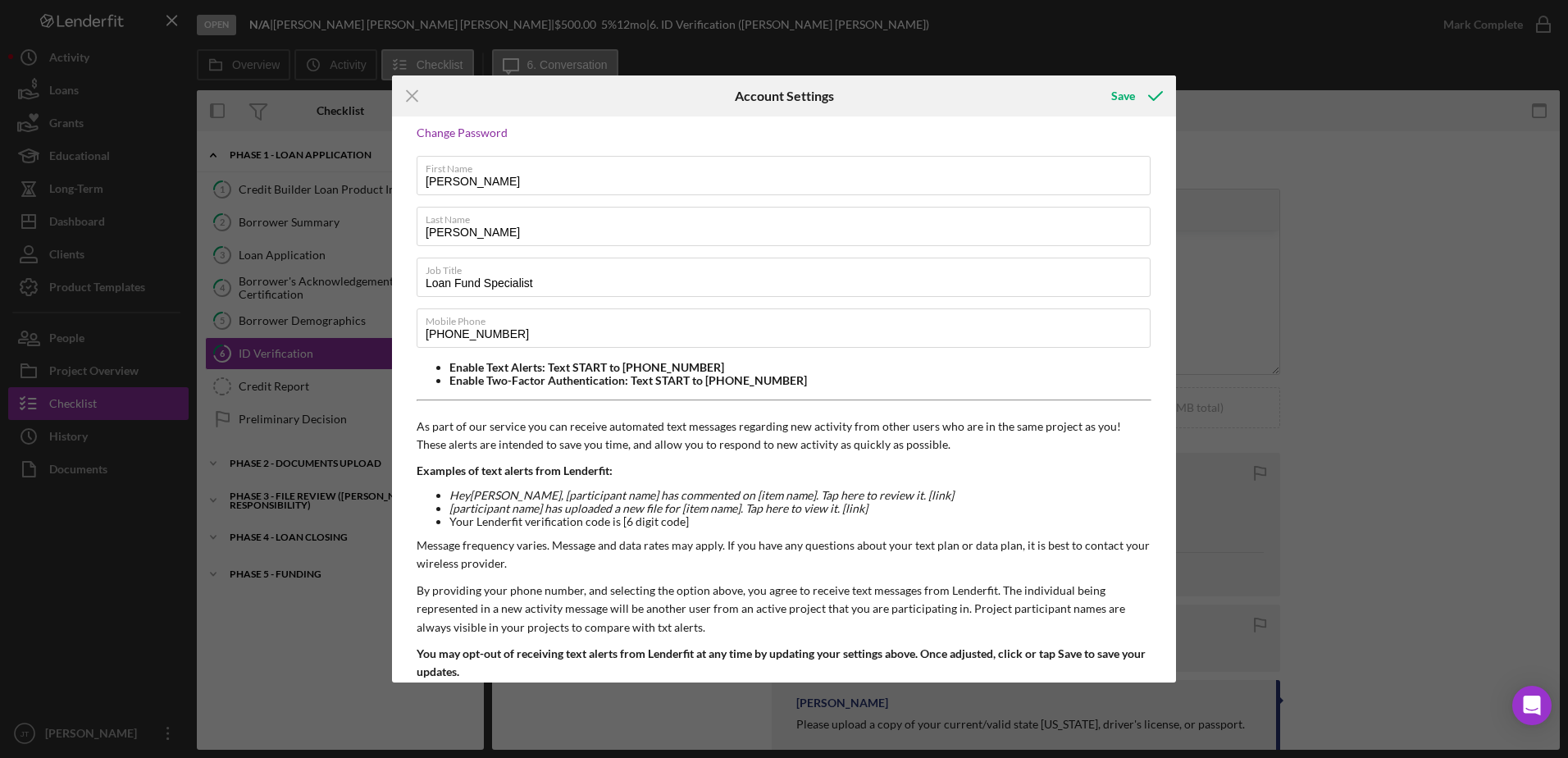
scroll to position [82, 0]
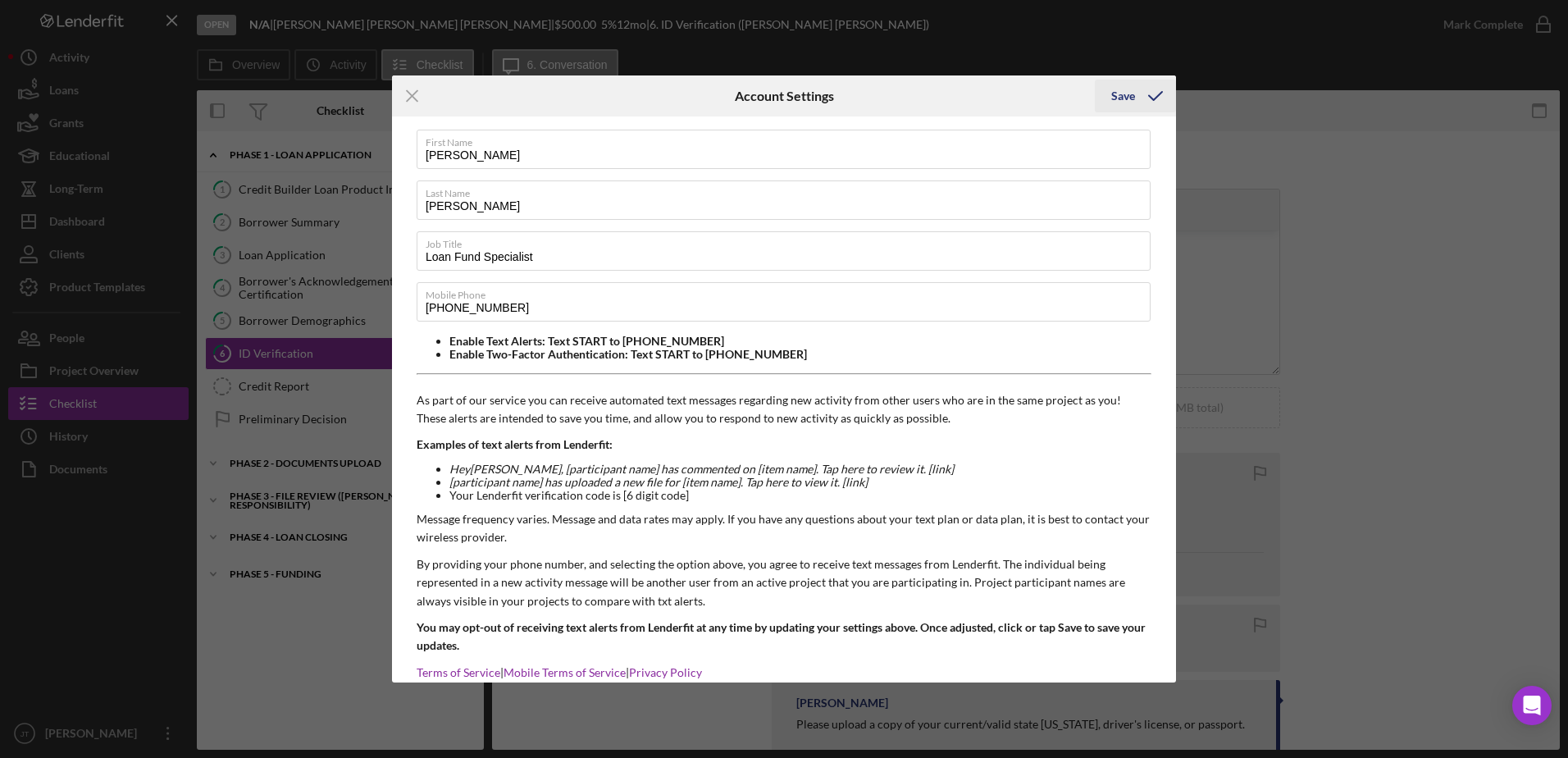
click at [1115, 99] on div "Save" at bounding box center [1123, 96] width 24 height 33
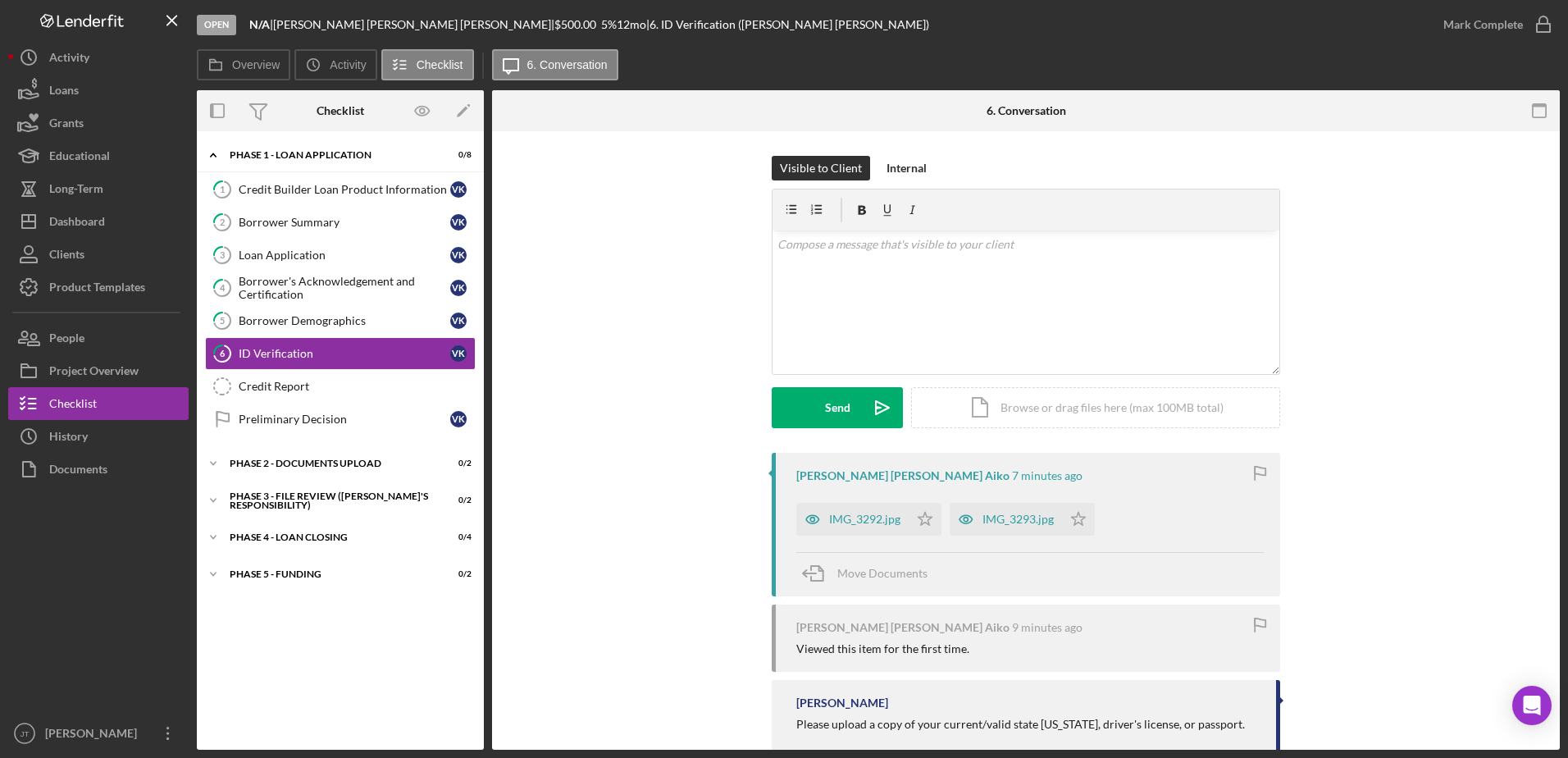
click at [659, 621] on div "[PERSON_NAME] [PERSON_NAME] Aiko 7 minutes ago IMG_3292.jpg Icon/Star IMG_3293.…" at bounding box center [1026, 606] width 1019 height 308
click at [633, 502] on div "[PERSON_NAME] [PERSON_NAME] Aiko 7 minutes ago IMG_3292.jpg Icon/Star IMG_3293.…" at bounding box center [1026, 606] width 1019 height 308
click at [102, 214] on div "Dashboard" at bounding box center [77, 223] width 55 height 37
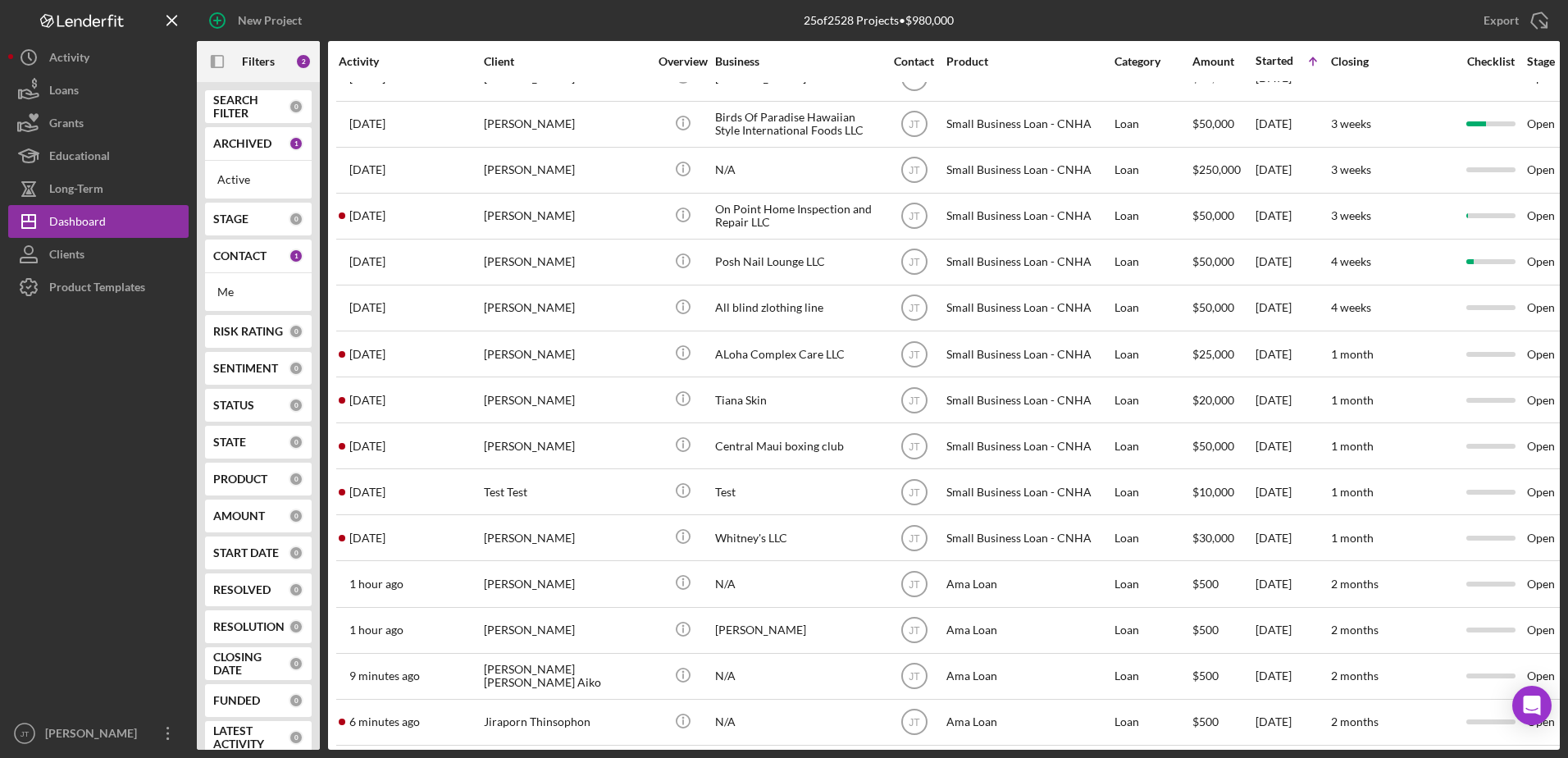
scroll to position [504, 0]
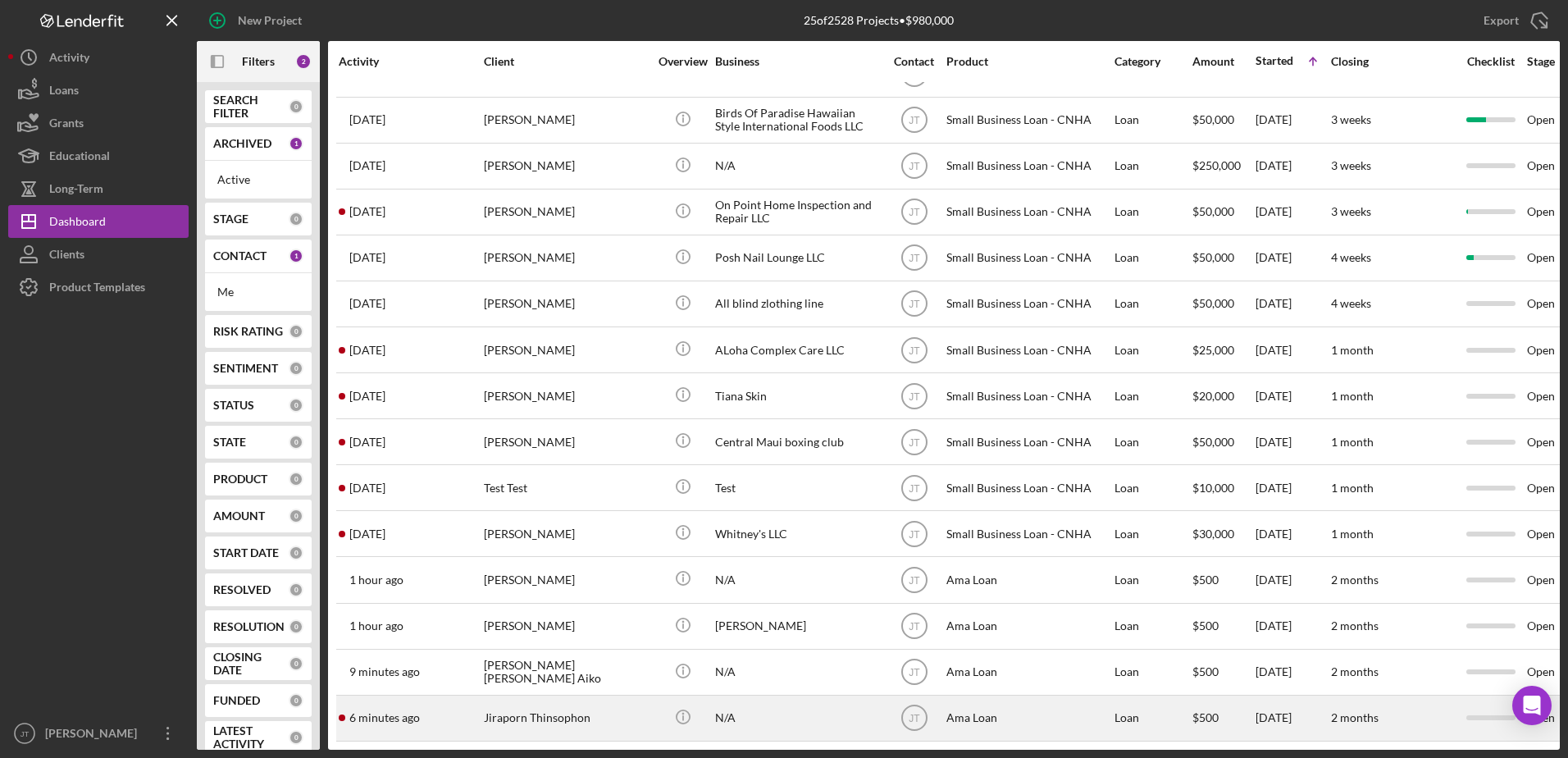
click at [529, 703] on div "Jiraporn Thinsophon" at bounding box center [566, 717] width 164 height 44
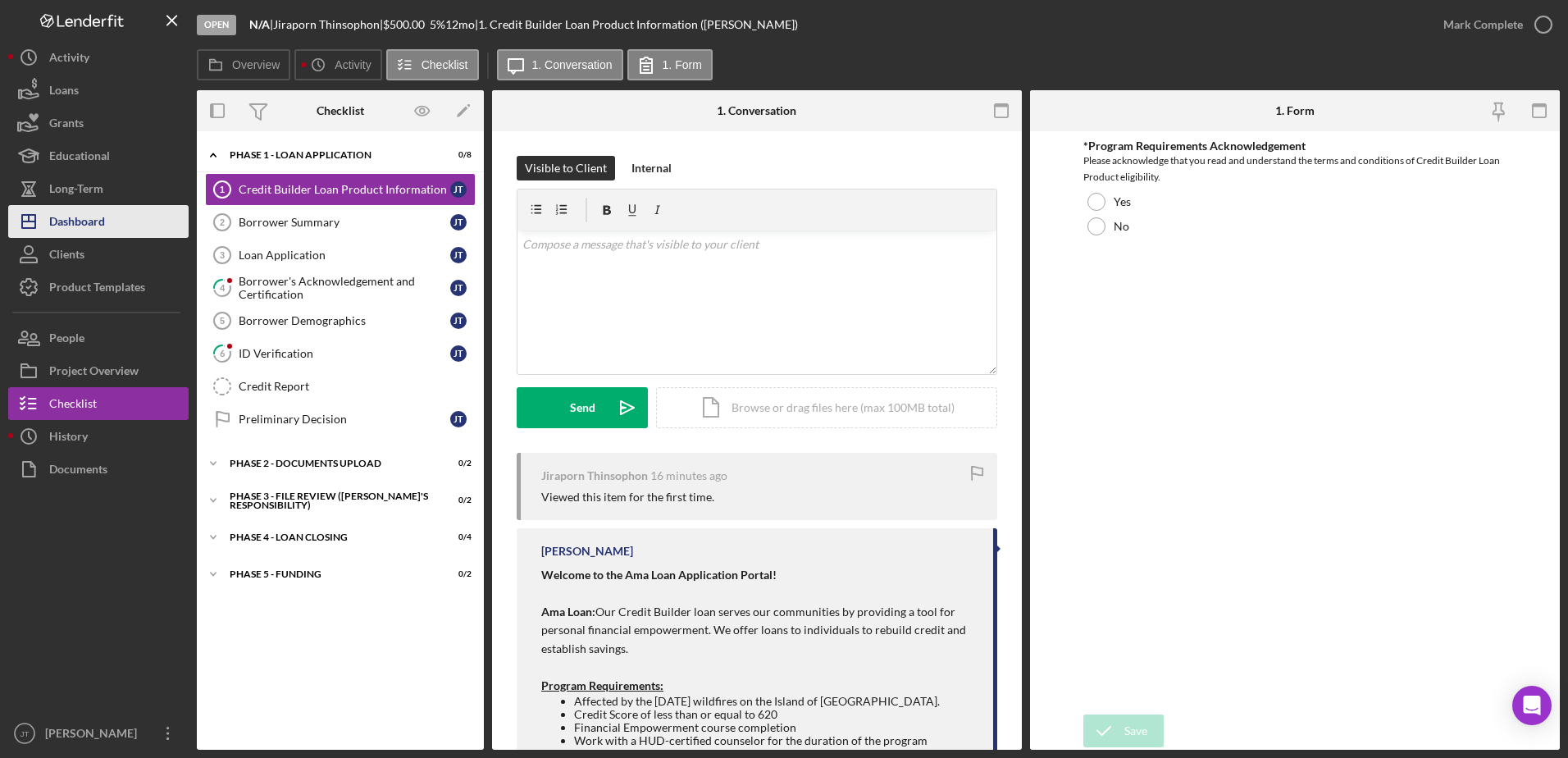
click at [114, 226] on button "Icon/Dashboard Dashboard" at bounding box center [98, 221] width 180 height 33
